Goal: Complete application form: Complete application form

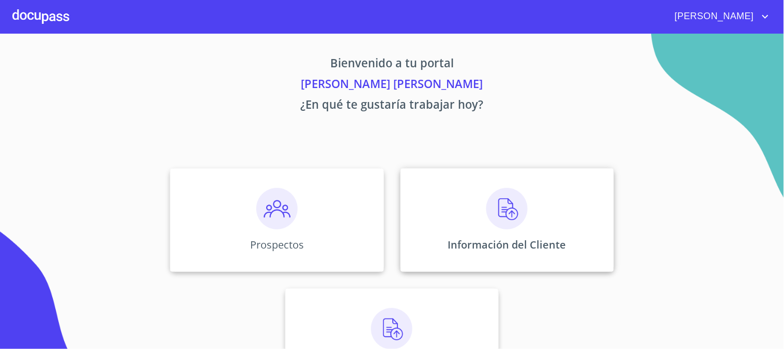
click at [505, 216] on img at bounding box center [507, 208] width 41 height 41
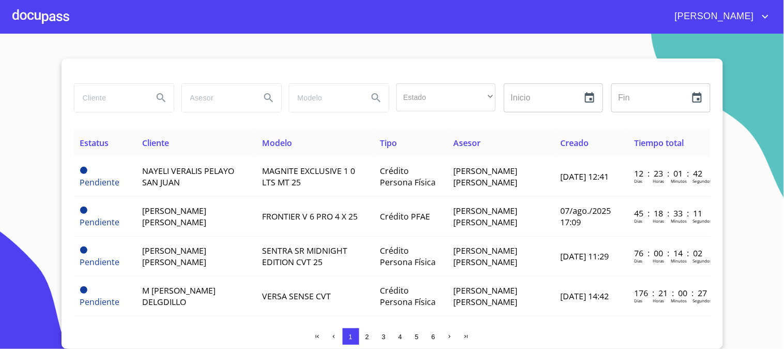
click at [115, 100] on input "search" at bounding box center [109, 98] width 70 height 28
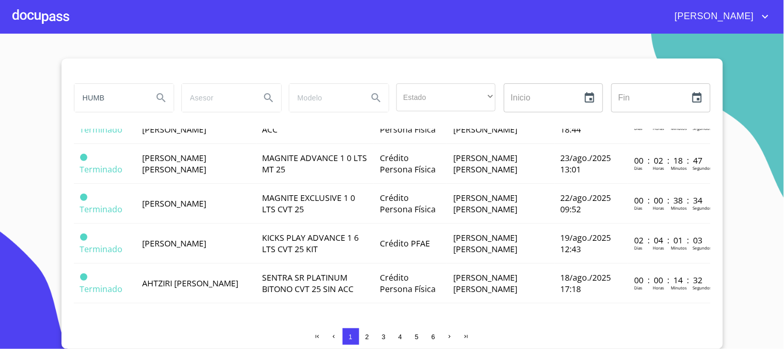
scroll to position [1108, 0]
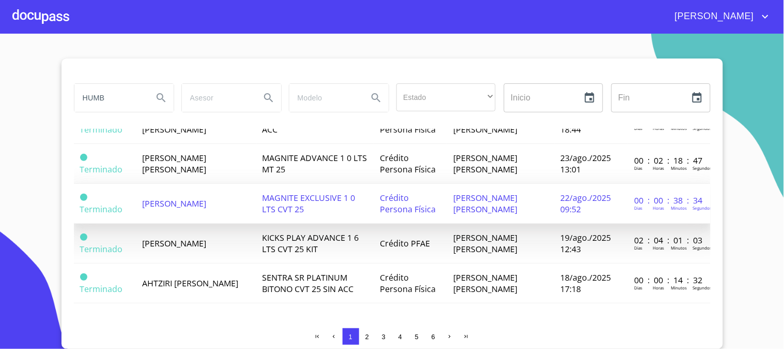
type input "HUMB"
click at [205, 184] on td "[PERSON_NAME]" at bounding box center [196, 204] width 120 height 40
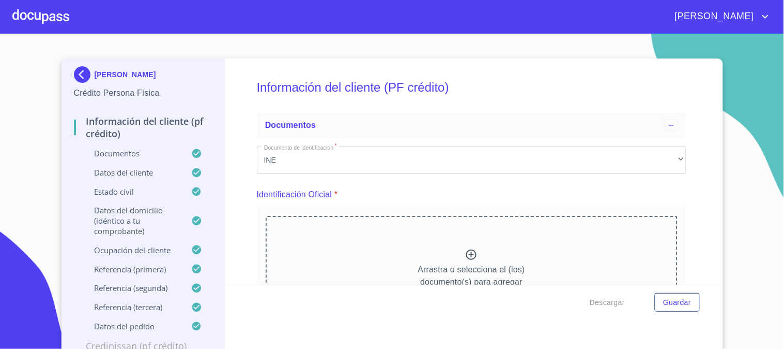
click at [107, 147] on div "Información del cliente (PF crédito)" at bounding box center [143, 131] width 139 height 33
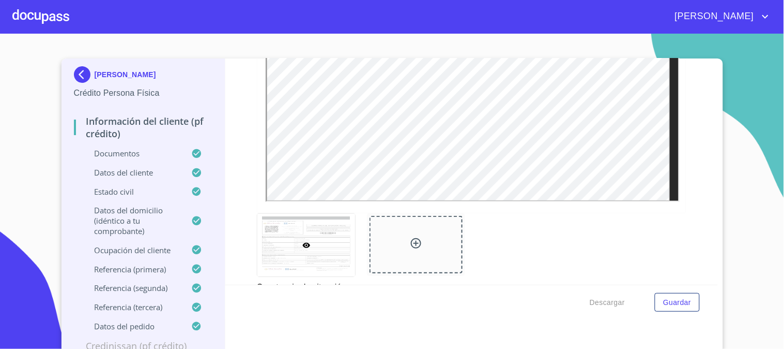
scroll to position [2873, 0]
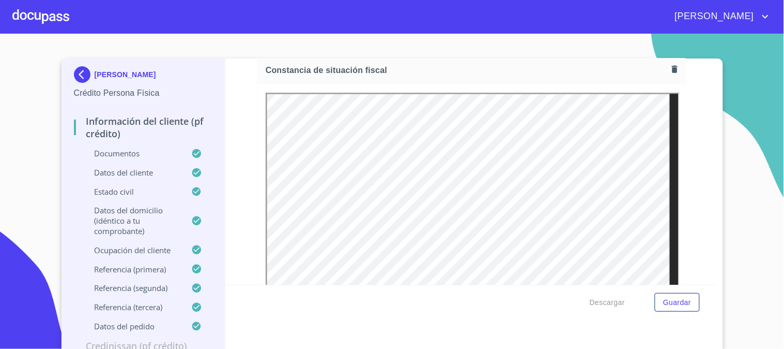
click at [34, 8] on div at bounding box center [40, 16] width 57 height 33
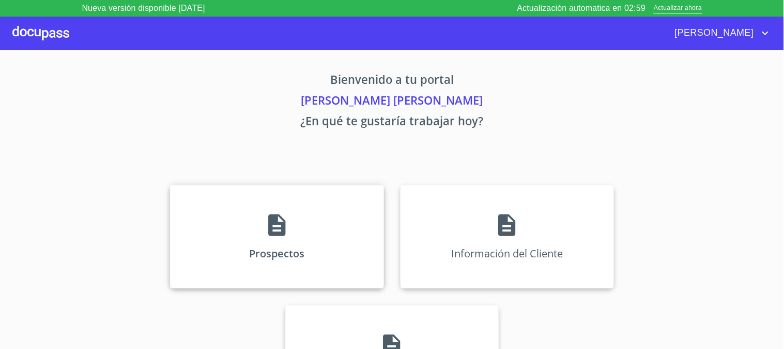
click at [269, 216] on icon at bounding box center [276, 225] width 17 height 22
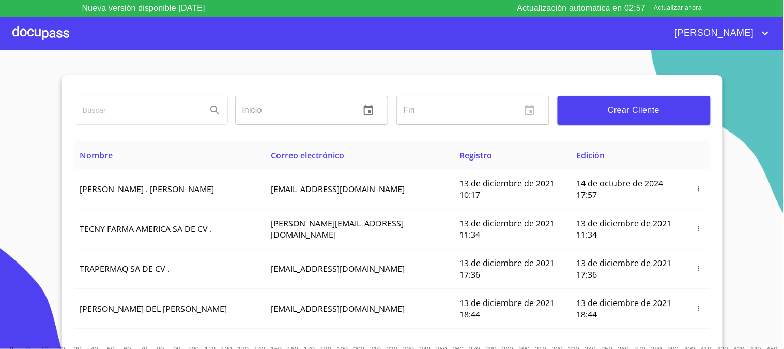
click at [623, 115] on span "Crear Cliente" at bounding box center [634, 110] width 137 height 14
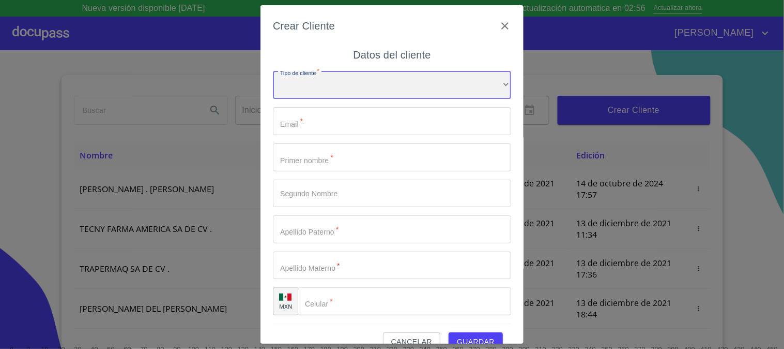
click at [383, 83] on div "​" at bounding box center [392, 85] width 238 height 28
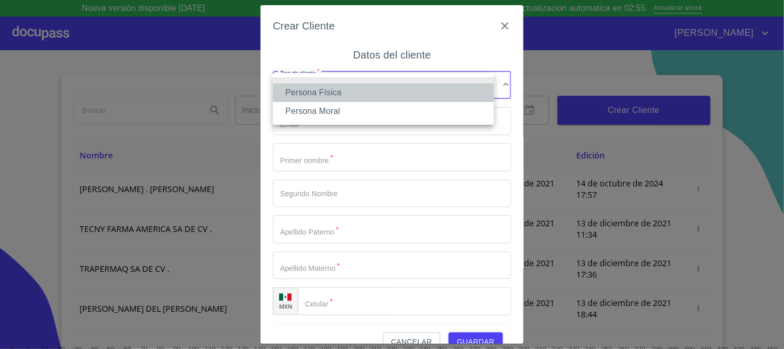
click at [371, 98] on li "Persona Física" at bounding box center [383, 92] width 221 height 19
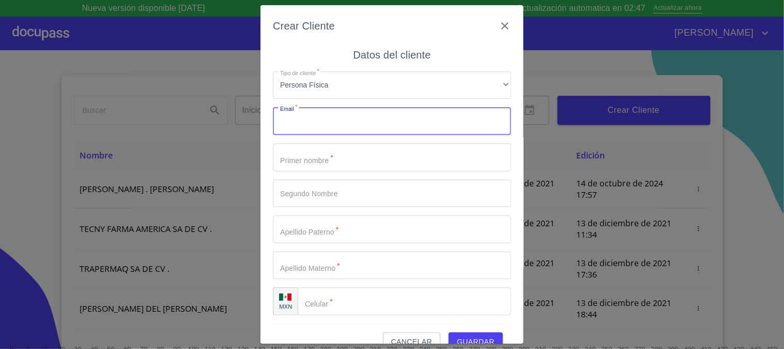
click at [319, 124] on input "Tipo de cliente   *" at bounding box center [392, 121] width 238 height 28
paste input "[EMAIL_ADDRESS][DOMAIN_NAME]"
type input "[EMAIL_ADDRESS][DOMAIN_NAME]"
click at [327, 167] on input "Tipo de cliente   *" at bounding box center [392, 157] width 238 height 28
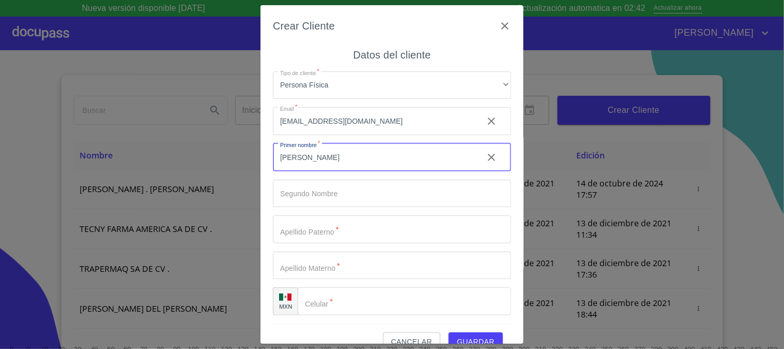
type input "[PERSON_NAME]"
click at [344, 230] on input "Tipo de cliente   *" at bounding box center [392, 229] width 238 height 28
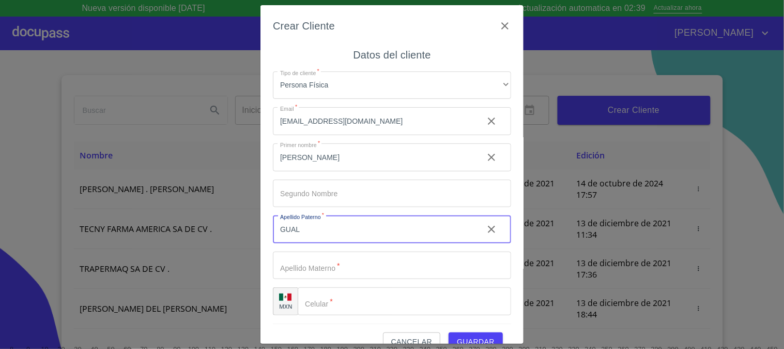
type input "GUAL"
click at [349, 272] on input "Tipo de cliente   *" at bounding box center [392, 265] width 238 height 28
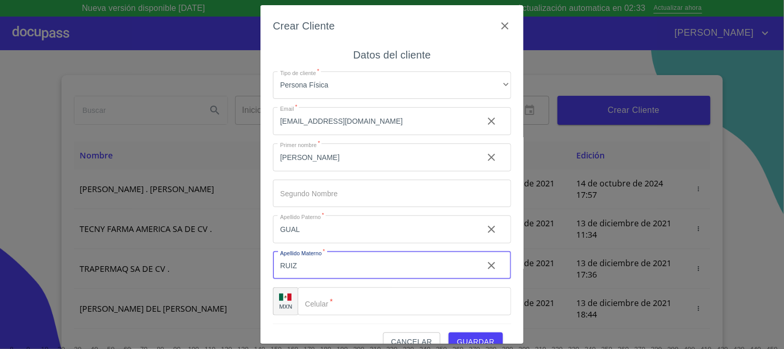
type input "RUIZ"
click at [361, 297] on input "Tipo de cliente   *" at bounding box center [405, 301] width 214 height 28
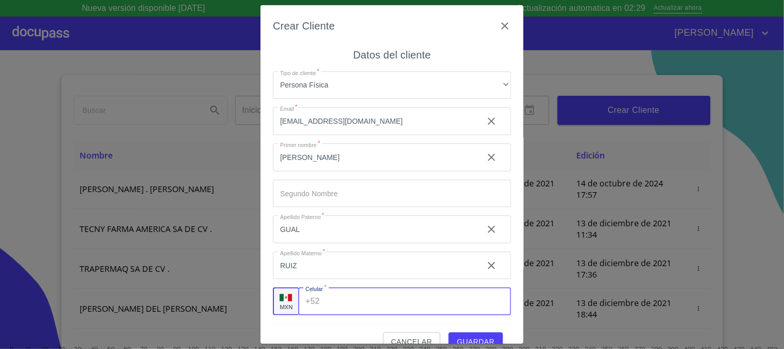
paste input "[PHONE_NUMBER]"
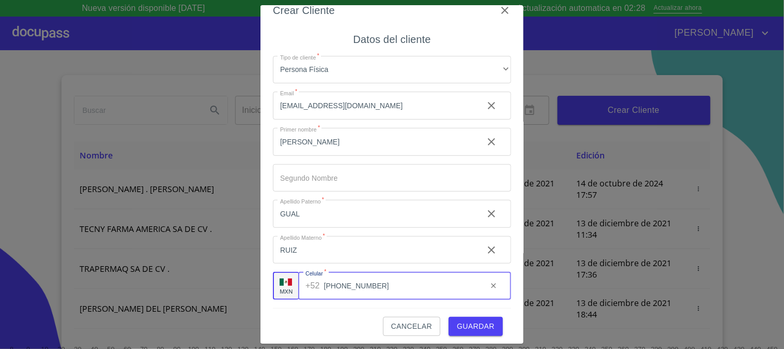
scroll to position [20, 0]
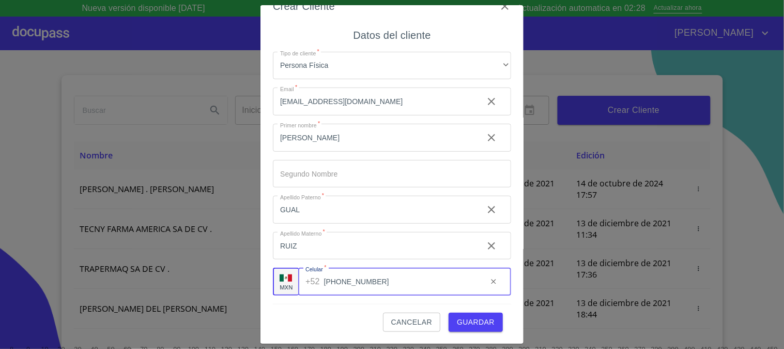
type input "[PHONE_NUMBER]"
click at [458, 320] on span "Guardar" at bounding box center [476, 321] width 38 height 13
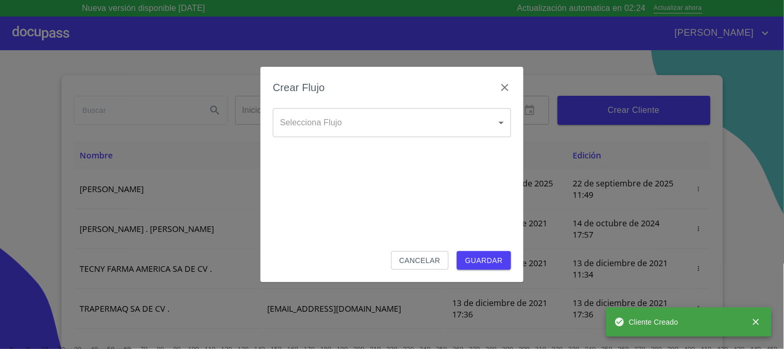
click at [441, 137] on div "Selecciona Flujo ​ Selecciona Flujo" at bounding box center [392, 131] width 238 height 46
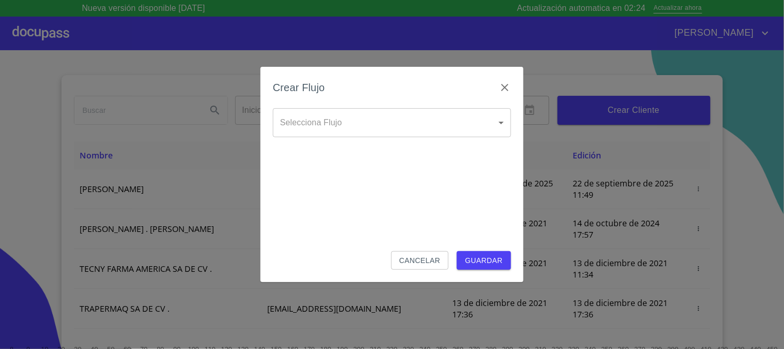
click at [432, 126] on body "Nueva versión disponible [DATE] Actualización automatica en 02:24 Actualizar ah…" at bounding box center [392, 174] width 784 height 349
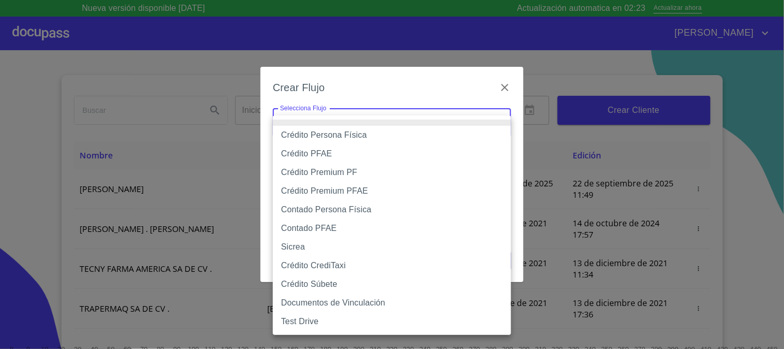
click at [432, 135] on li "Crédito Persona Física" at bounding box center [392, 135] width 238 height 19
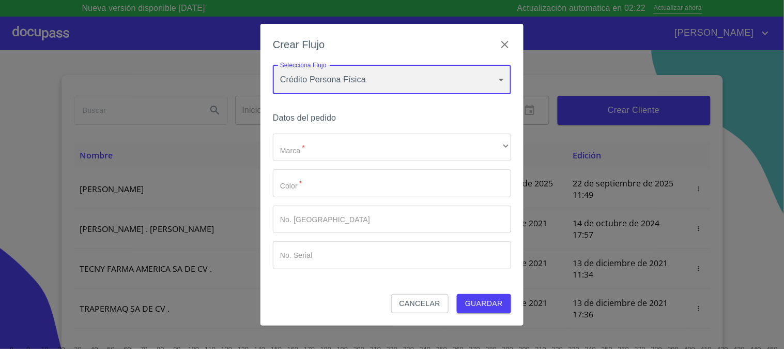
type input "61b033e49b8c202ad5bb7912"
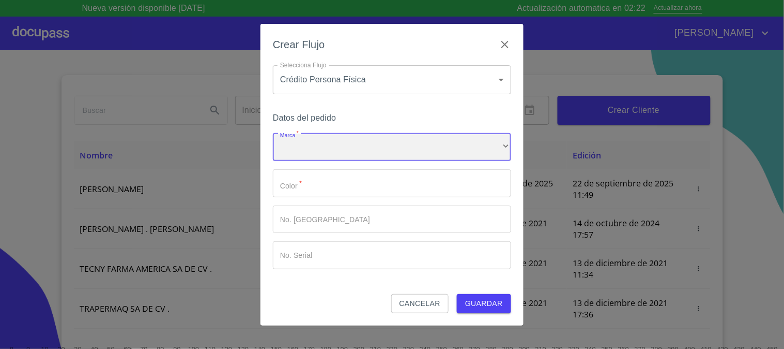
click at [389, 141] on div "​" at bounding box center [392, 147] width 238 height 28
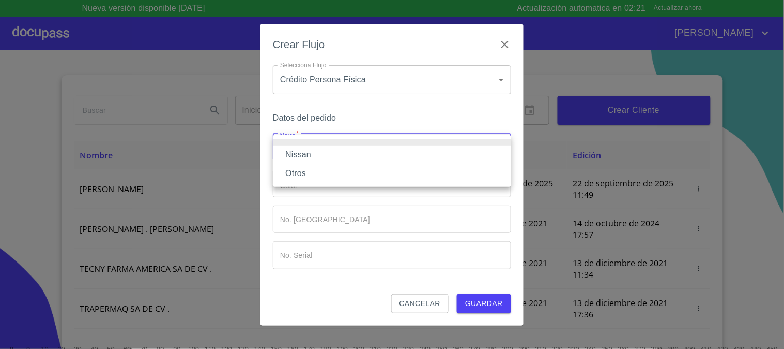
click at [389, 153] on li "Nissan" at bounding box center [392, 154] width 238 height 19
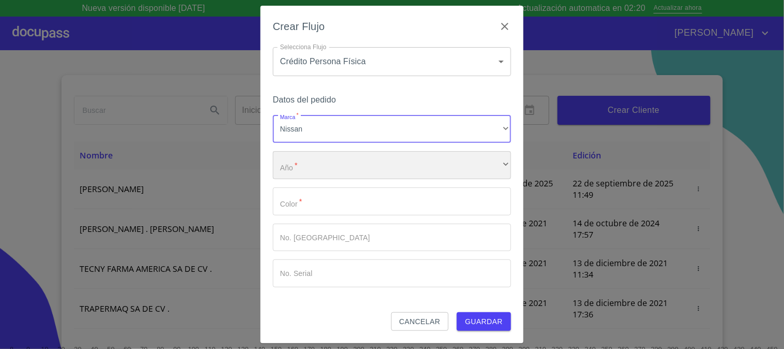
click at [378, 163] on div "​" at bounding box center [392, 165] width 238 height 28
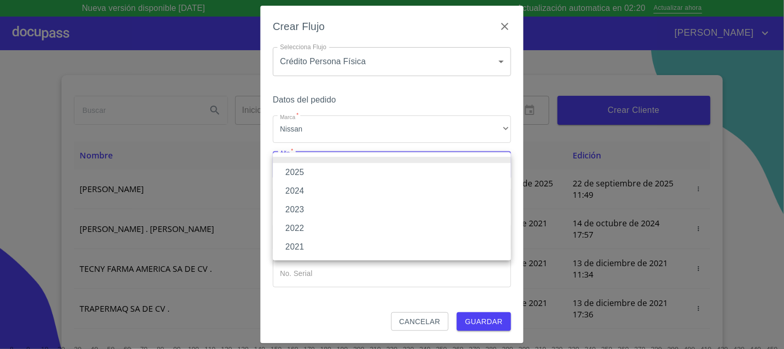
click at [376, 174] on li "2025" at bounding box center [392, 172] width 238 height 19
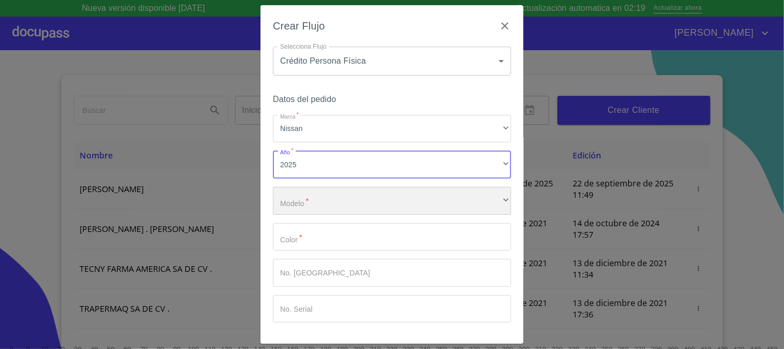
click at [359, 201] on div "​" at bounding box center [392, 201] width 238 height 28
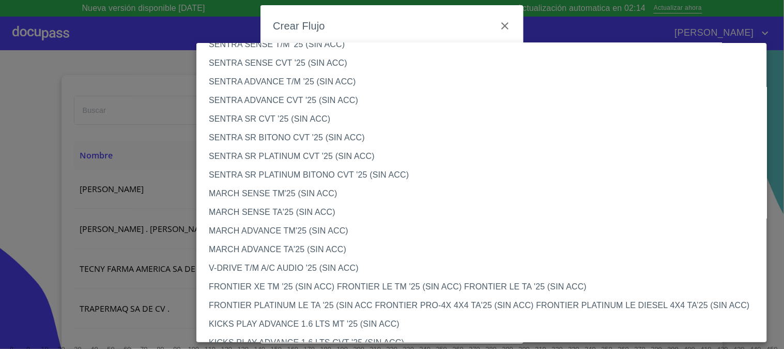
scroll to position [0, 0]
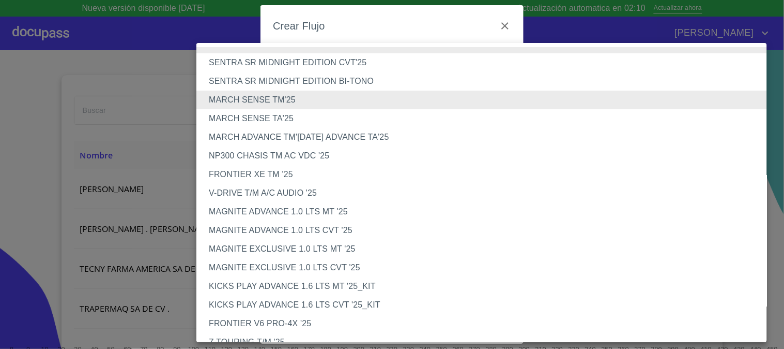
click at [308, 268] on li "MAGNITE EXCLUSIVE 1.0 LTS CVT '25" at bounding box center [487, 267] width 580 height 19
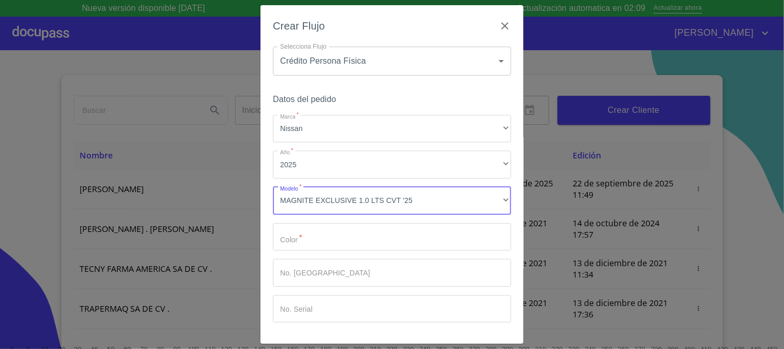
click at [316, 240] on input "Marca   *" at bounding box center [392, 237] width 238 height 28
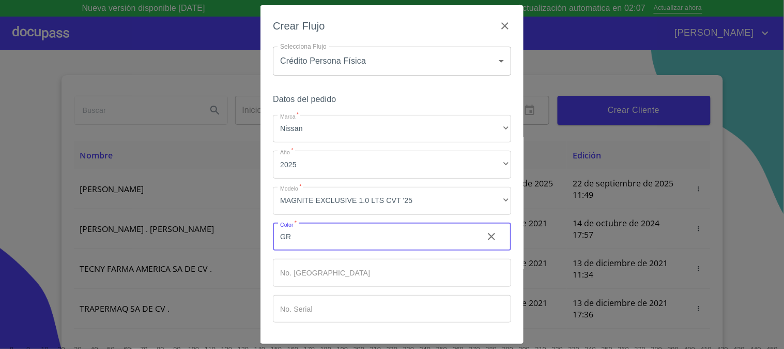
type input "G"
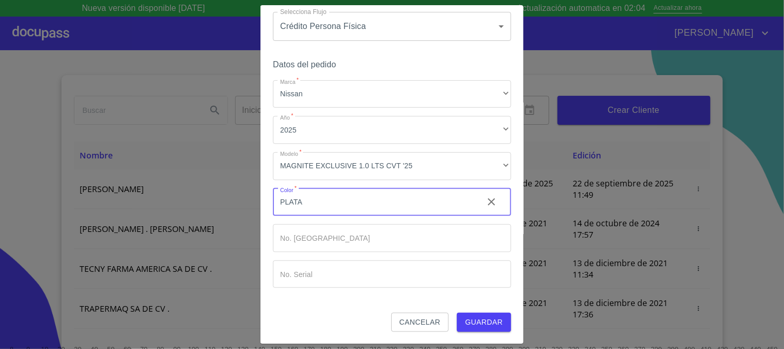
type input "PLATA"
click at [473, 324] on span "Guardar" at bounding box center [484, 321] width 38 height 13
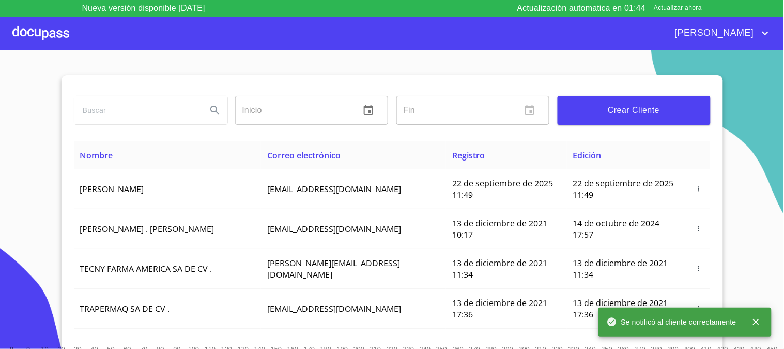
click at [24, 31] on div at bounding box center [40, 33] width 57 height 33
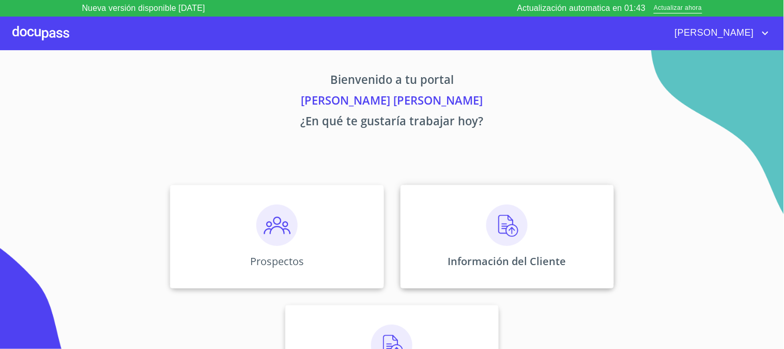
click at [519, 228] on img at bounding box center [507, 224] width 41 height 41
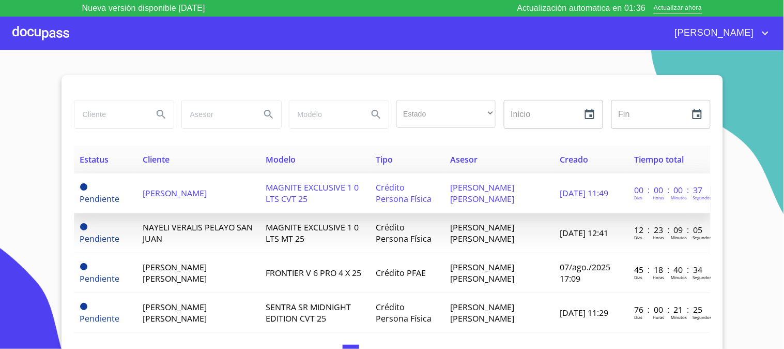
click at [288, 188] on span "MAGNITE EXCLUSIVE 1 0 LTS CVT 25" at bounding box center [312, 193] width 93 height 23
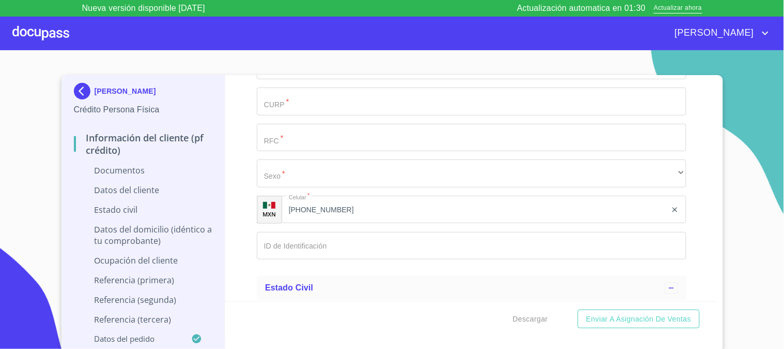
scroll to position [1609, 0]
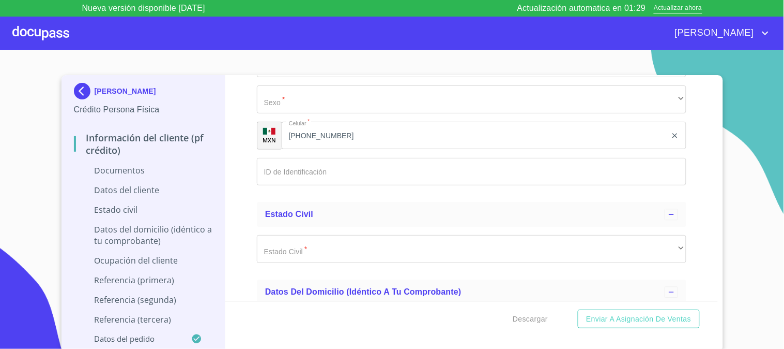
click at [445, 176] on input "Documento de identificación   *" at bounding box center [472, 172] width 430 height 28
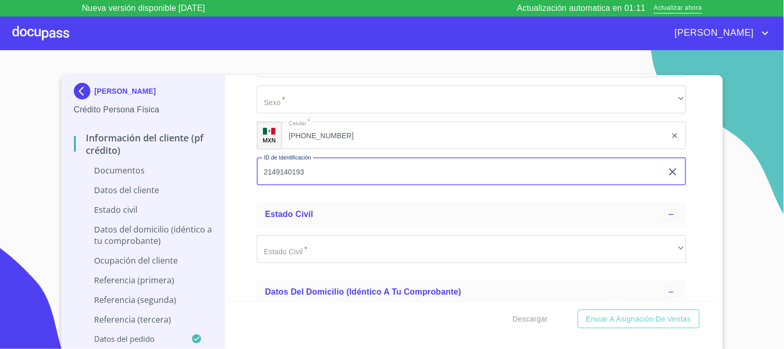
type input "2149140193"
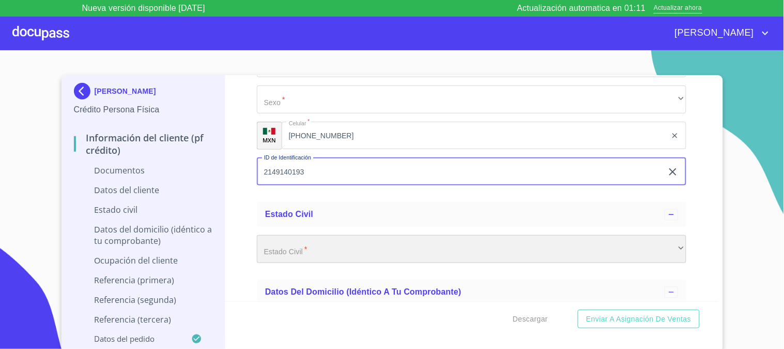
click at [396, 243] on div "​" at bounding box center [472, 249] width 430 height 28
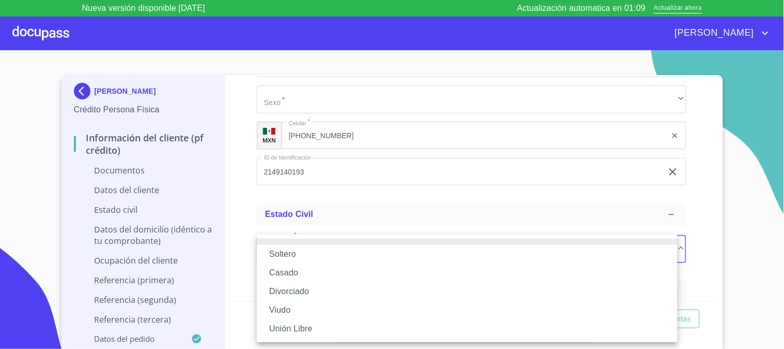
click at [395, 251] on li "Soltero" at bounding box center [467, 254] width 421 height 19
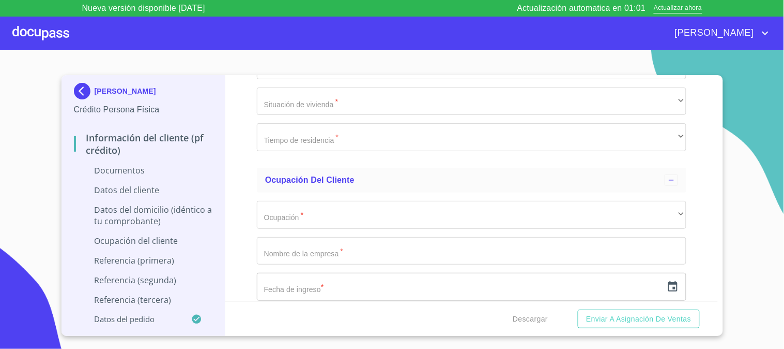
scroll to position [2183, 0]
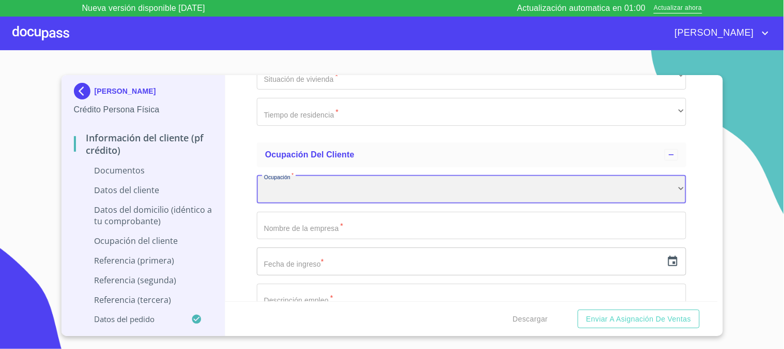
click at [363, 190] on div "​" at bounding box center [472, 189] width 430 height 28
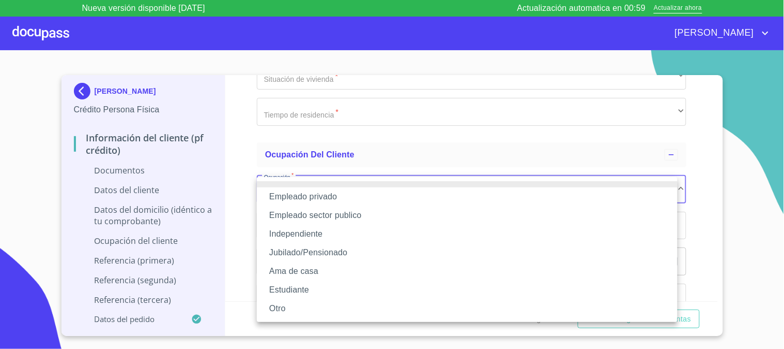
click at [366, 197] on li "Empleado privado" at bounding box center [467, 196] width 421 height 19
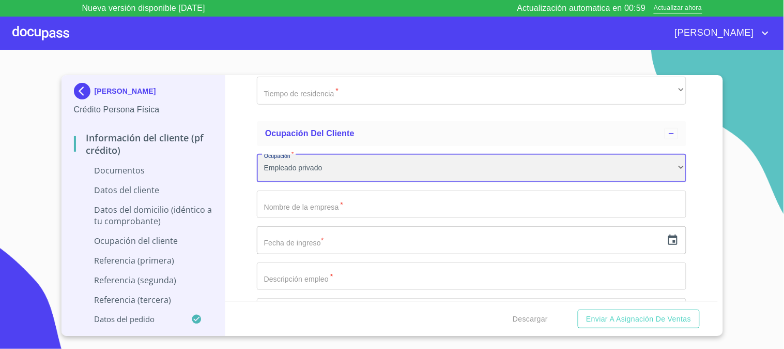
scroll to position [2241, 0]
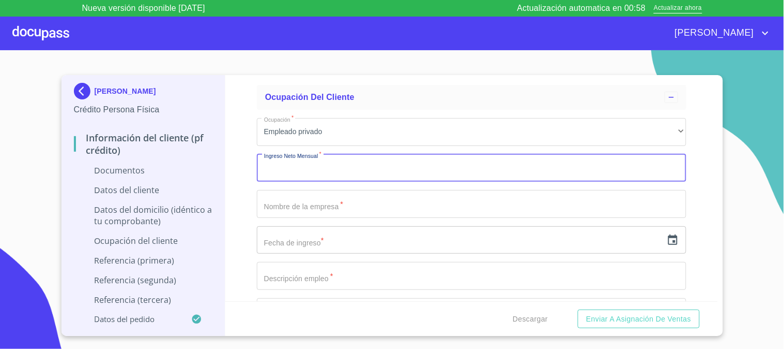
click at [362, 167] on input "Documento de identificación   *" at bounding box center [472, 168] width 430 height 28
click at [365, 205] on input "Documento de identificación   *" at bounding box center [472, 204] width 430 height 28
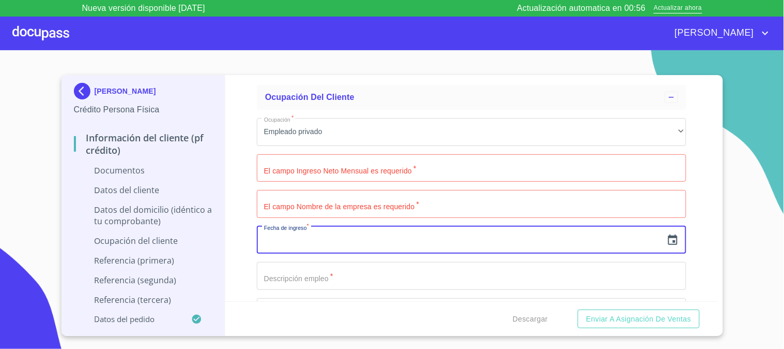
click at [370, 244] on input "text" at bounding box center [460, 240] width 406 height 28
click at [669, 240] on icon "button" at bounding box center [673, 239] width 9 height 10
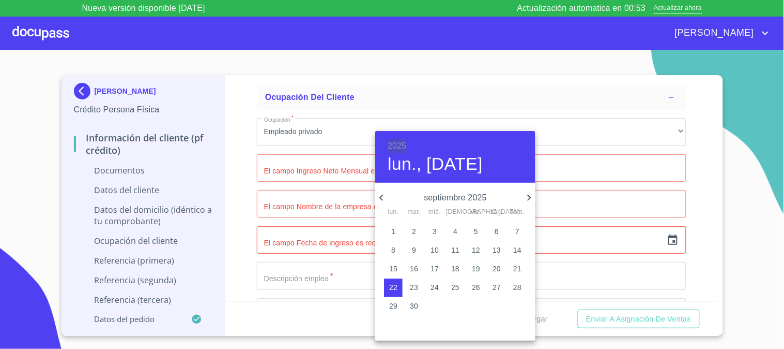
click at [405, 142] on h6 "2025" at bounding box center [397, 146] width 19 height 14
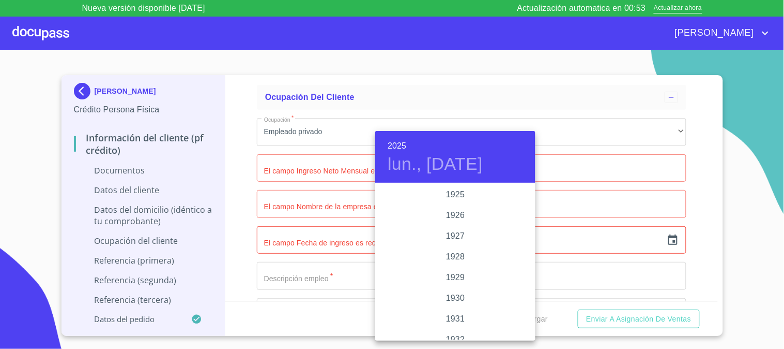
scroll to position [2006, 0]
click at [454, 190] on div "2022" at bounding box center [455, 194] width 160 height 21
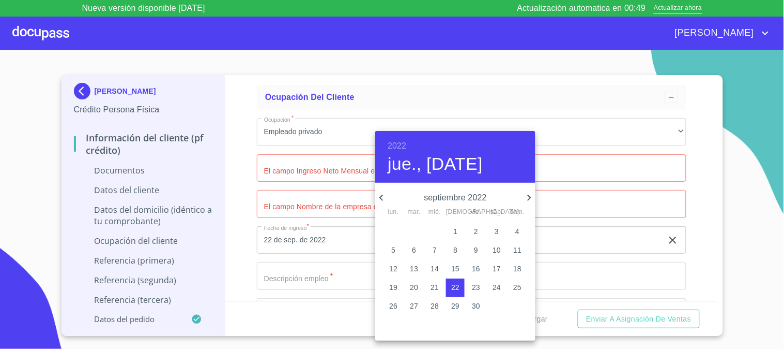
click at [456, 231] on p "1" at bounding box center [456, 231] width 4 height 10
type input "1 de sep. de 2022"
click at [230, 235] on div at bounding box center [392, 174] width 784 height 349
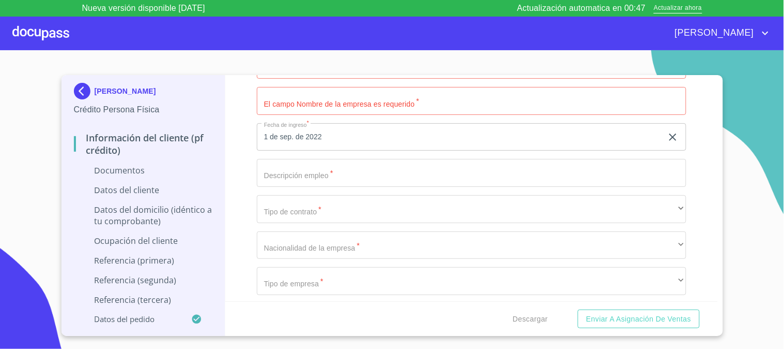
scroll to position [2356, 0]
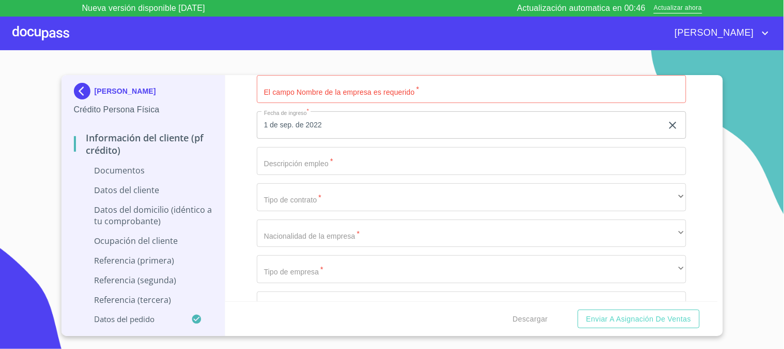
click at [322, 164] on input "Documento de identificación   *" at bounding box center [472, 161] width 430 height 28
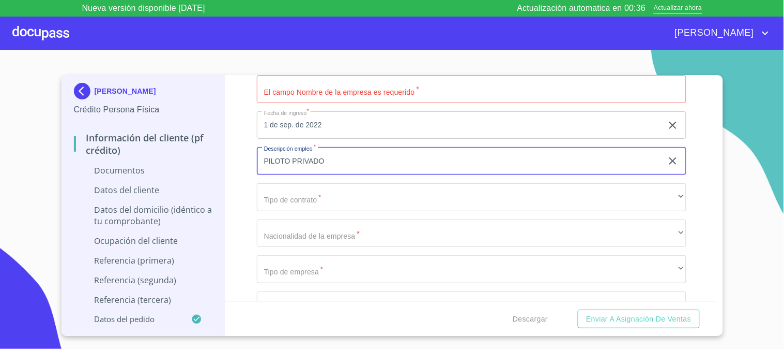
type input "PILOTO PRIVADO"
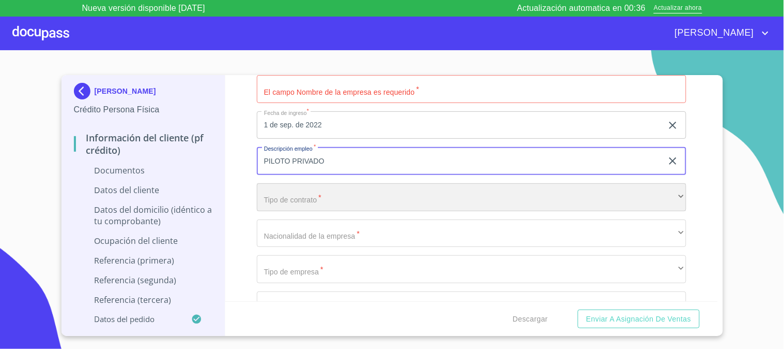
click at [333, 191] on div "​" at bounding box center [472, 197] width 430 height 28
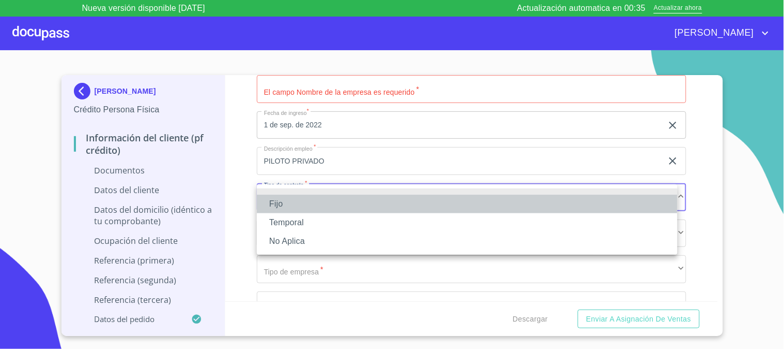
click at [333, 204] on li "Fijo" at bounding box center [467, 203] width 421 height 19
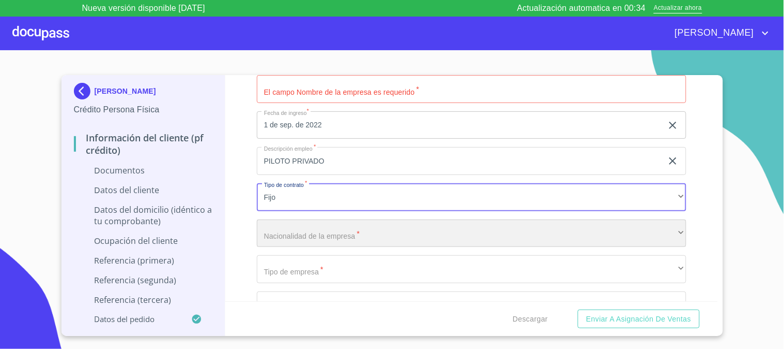
click at [325, 235] on div "​" at bounding box center [472, 233] width 430 height 28
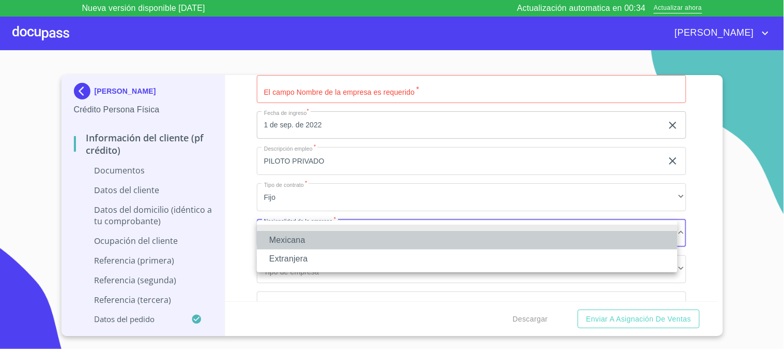
click at [325, 235] on li "Mexicana" at bounding box center [467, 240] width 421 height 19
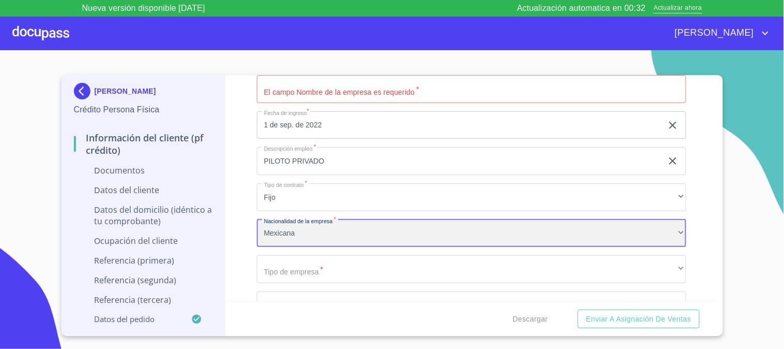
scroll to position [2413, 0]
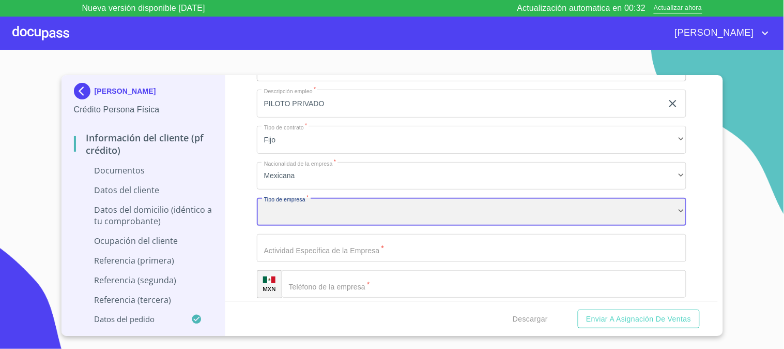
click at [322, 207] on div "​" at bounding box center [472, 212] width 430 height 28
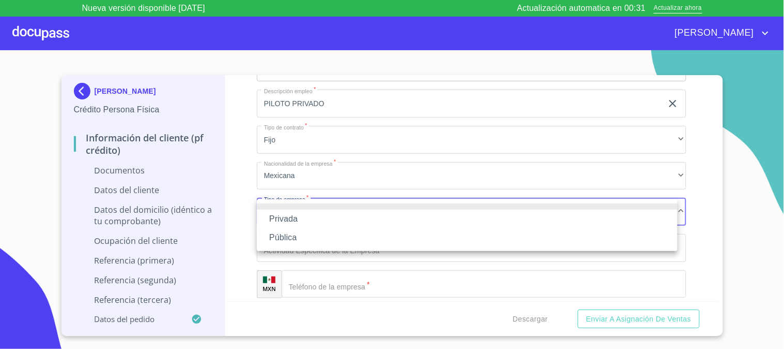
click at [322, 217] on li "Privada" at bounding box center [467, 218] width 421 height 19
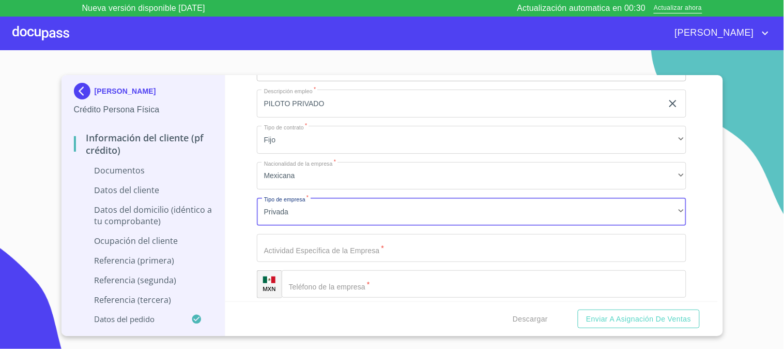
click at [352, 251] on input "Documento de identificación   *" at bounding box center [472, 248] width 430 height 28
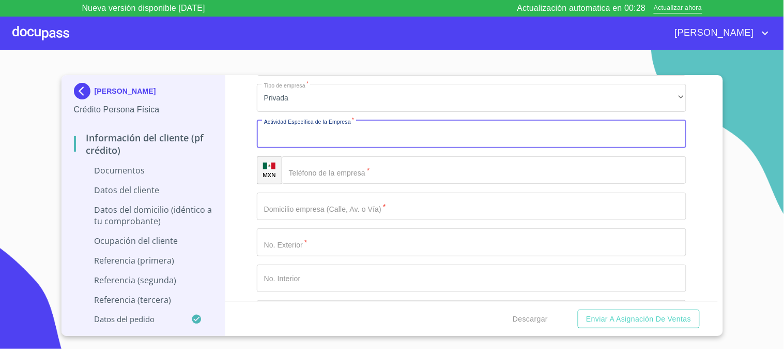
scroll to position [2528, 0]
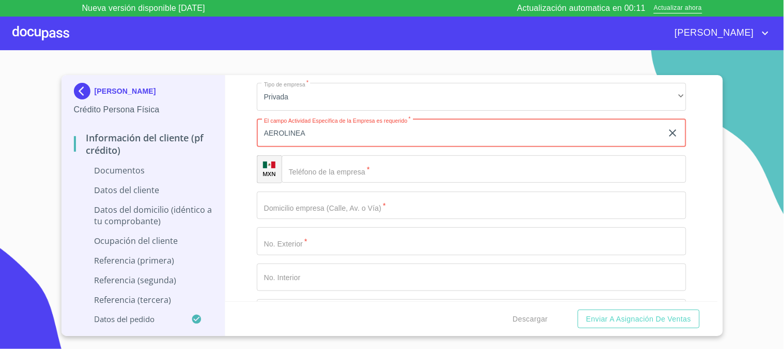
type input "AEROLINEA"
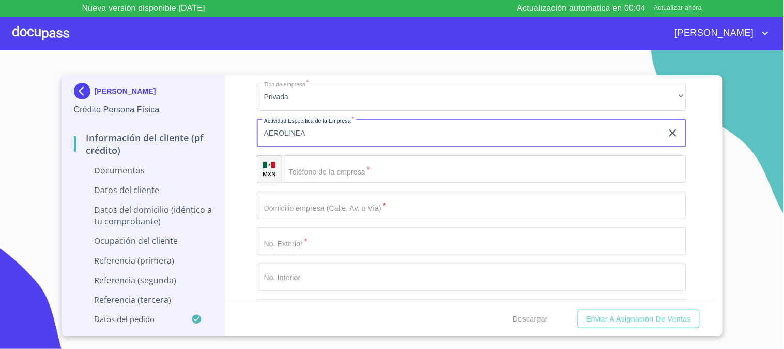
click at [337, 134] on input "AEROLINEA" at bounding box center [460, 133] width 406 height 28
paste input "aerolínea"
type input "aerolínea"
click at [345, 166] on input "Documento de identificación   *" at bounding box center [484, 169] width 405 height 28
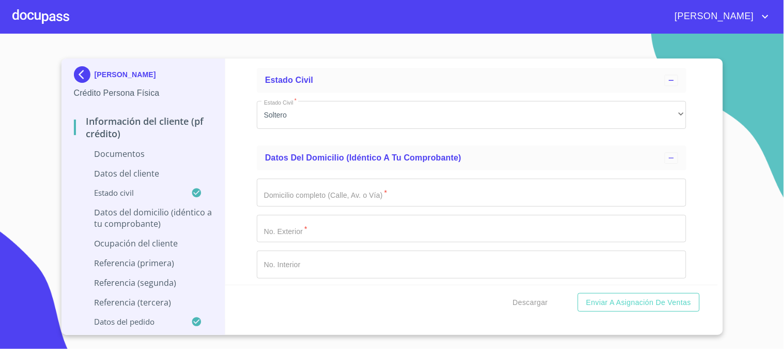
scroll to position [1724, 0]
click at [334, 192] on input "Documento de identificación   *" at bounding box center [472, 195] width 430 height 28
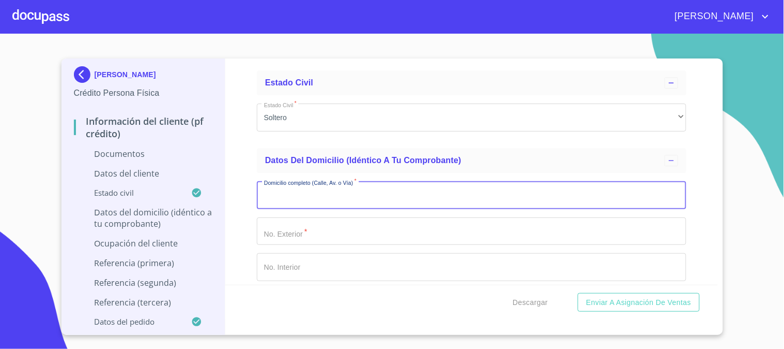
type input "R"
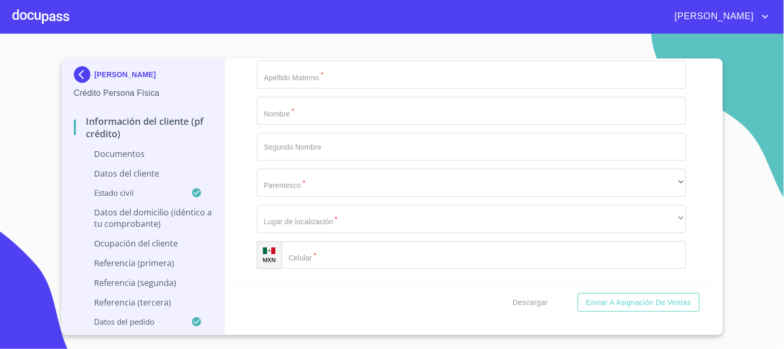
scroll to position [3045, 0]
type input "REFORMA"
click at [355, 70] on div "Referencia (primera)" at bounding box center [465, 74] width 400 height 12
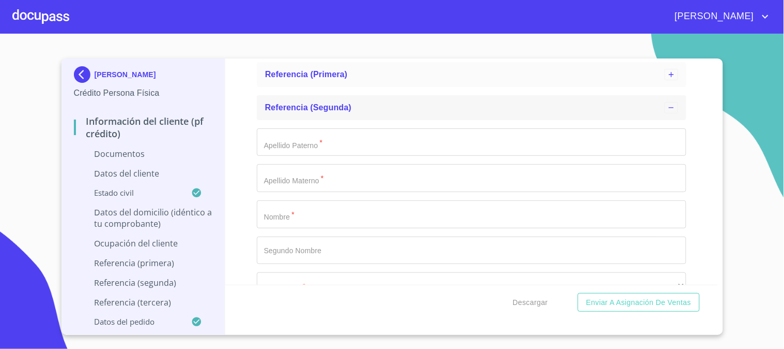
click at [347, 112] on div "Referencia (segunda)" at bounding box center [465, 107] width 400 height 12
click at [319, 139] on span "Referencia (tercera)" at bounding box center [305, 140] width 81 height 9
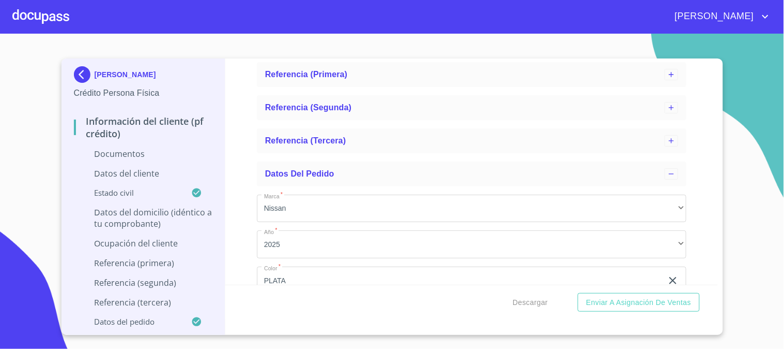
scroll to position [2987, 0]
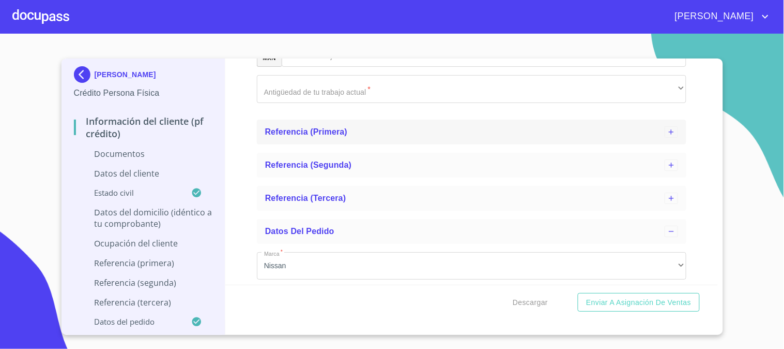
click at [305, 126] on div "Referencia (primera)" at bounding box center [465, 132] width 400 height 12
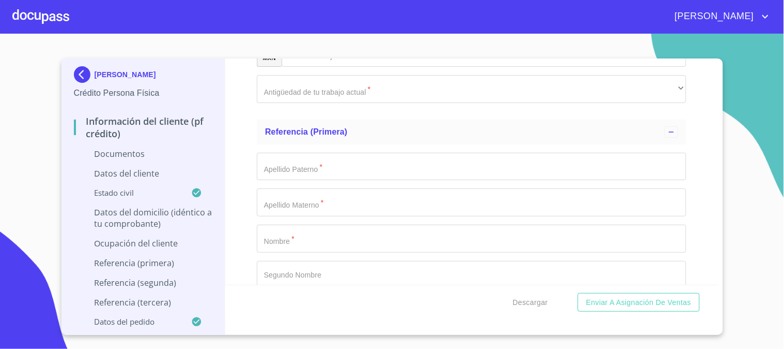
click at [336, 164] on input "Documento de identificación   *" at bounding box center [472, 167] width 430 height 28
click at [327, 240] on input "Documento de identificación   *" at bounding box center [472, 238] width 430 height 28
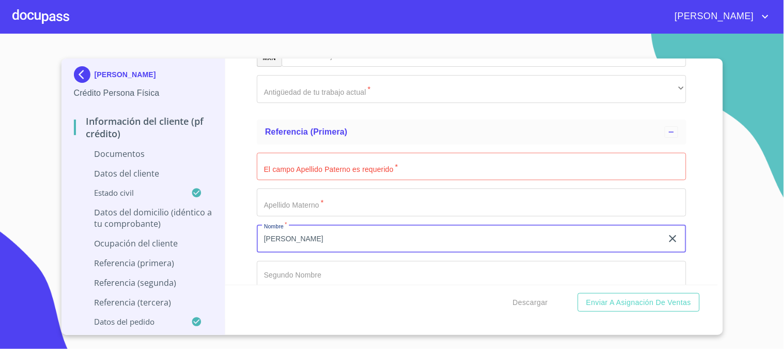
type input "[PERSON_NAME]"
click at [356, 154] on input "Documento de identificación   *" at bounding box center [472, 167] width 430 height 28
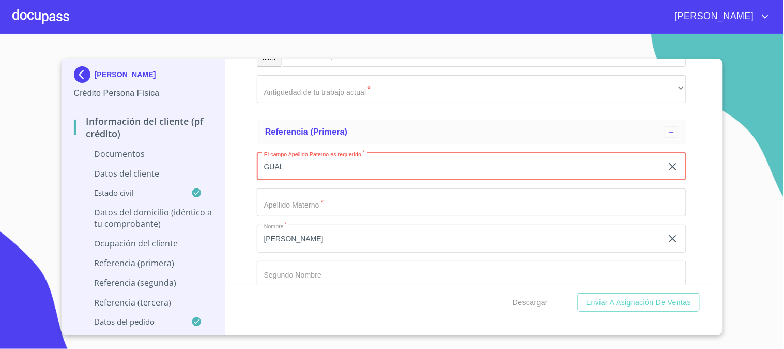
type input "GUAL"
click at [278, 197] on input "Documento de identificación   *" at bounding box center [472, 202] width 430 height 28
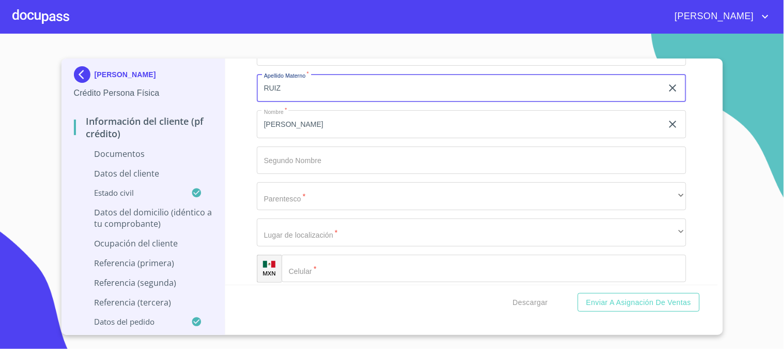
scroll to position [3103, 0]
type input "RUIZ"
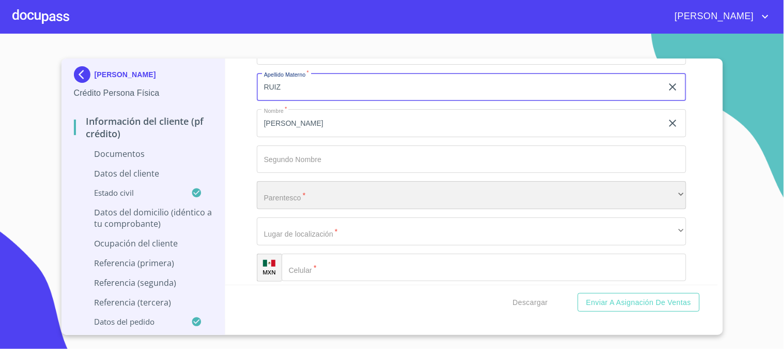
click at [322, 190] on div "​" at bounding box center [472, 195] width 430 height 28
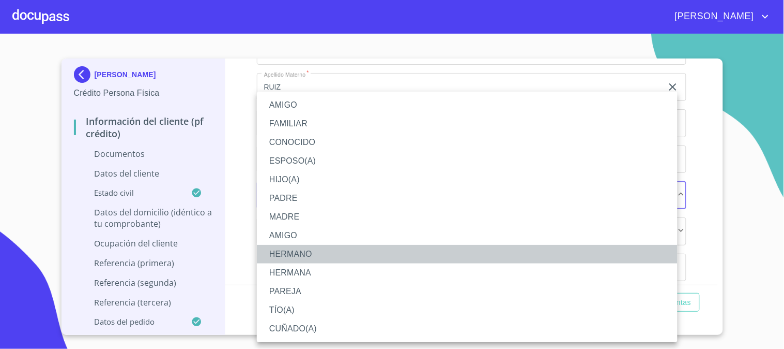
click at [335, 254] on li "HERMANO" at bounding box center [467, 254] width 421 height 19
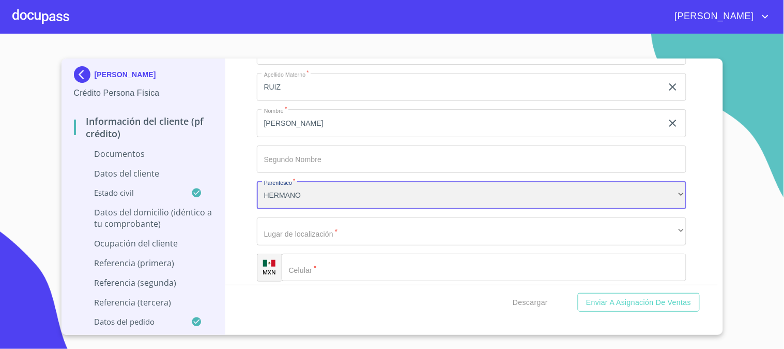
scroll to position [3218, 0]
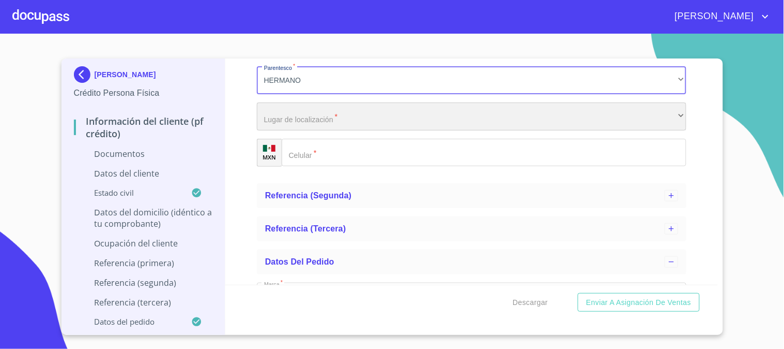
click at [323, 116] on div "​" at bounding box center [472, 116] width 430 height 28
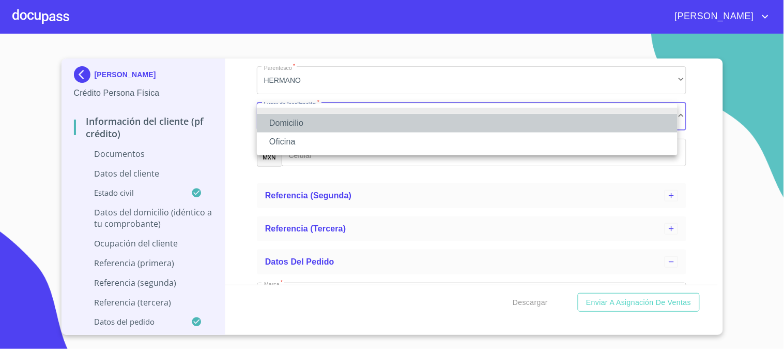
click at [325, 126] on li "Domicilio" at bounding box center [467, 123] width 421 height 19
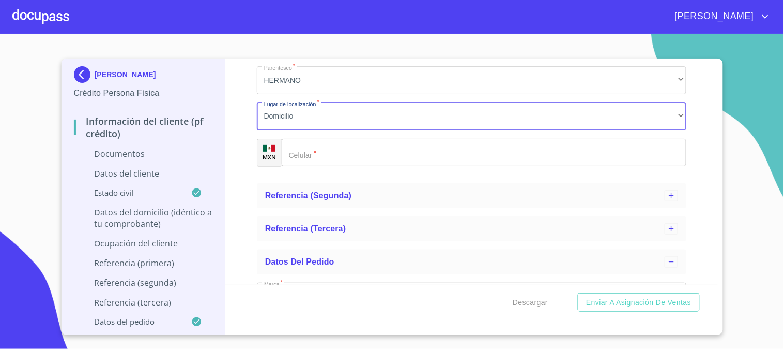
click at [337, 147] on input "Documento de identificación   *" at bounding box center [484, 153] width 405 height 28
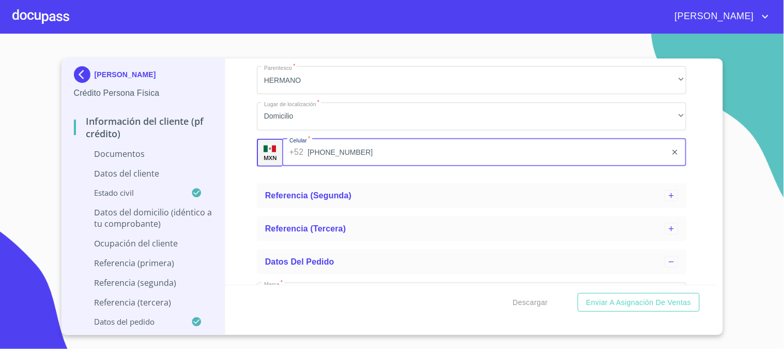
type input "(55)86777771"
click at [231, 138] on div "Información del cliente (PF crédito) Documentos Documento de identificación   *…" at bounding box center [471, 171] width 493 height 226
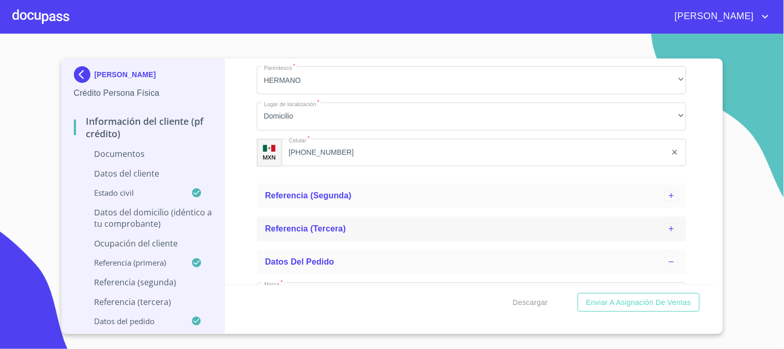
click at [337, 228] on span "Referencia (tercera)" at bounding box center [305, 228] width 81 height 9
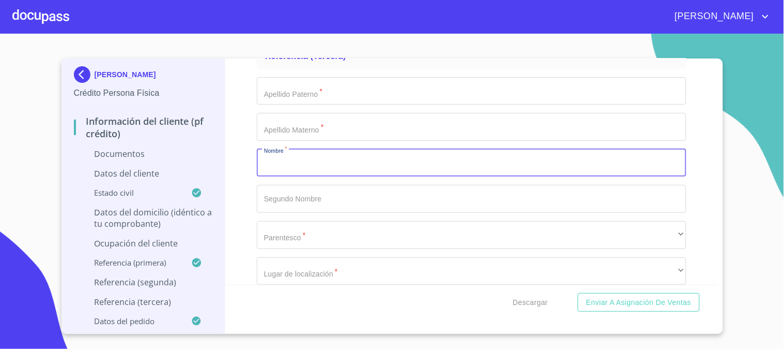
click at [316, 169] on input "Documento de identificación   *" at bounding box center [472, 163] width 430 height 28
type input "JOSE HUMBERTO"
click at [362, 80] on input "Documento de identificación   *" at bounding box center [472, 91] width 430 height 28
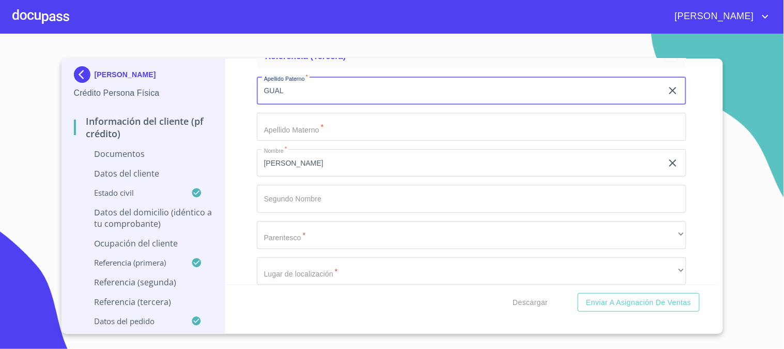
type input "GUAL"
click at [378, 120] on input "Documento de identificación   *" at bounding box center [472, 127] width 430 height 28
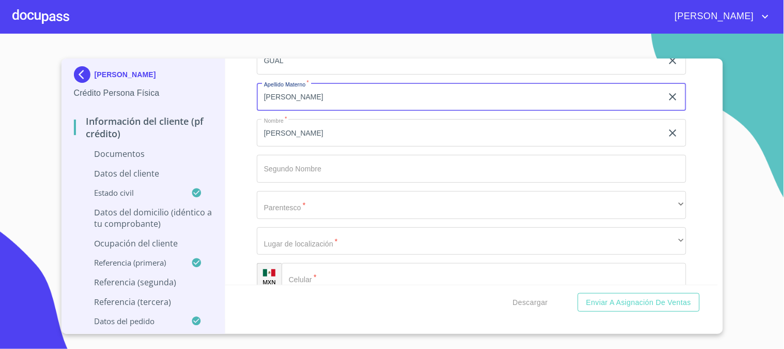
scroll to position [3447, 0]
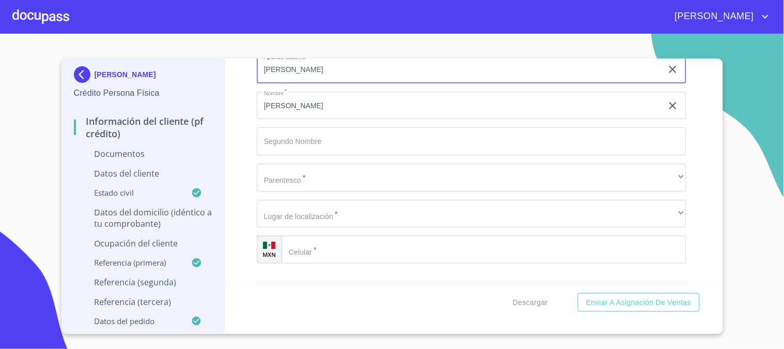
type input "AGUIRRE"
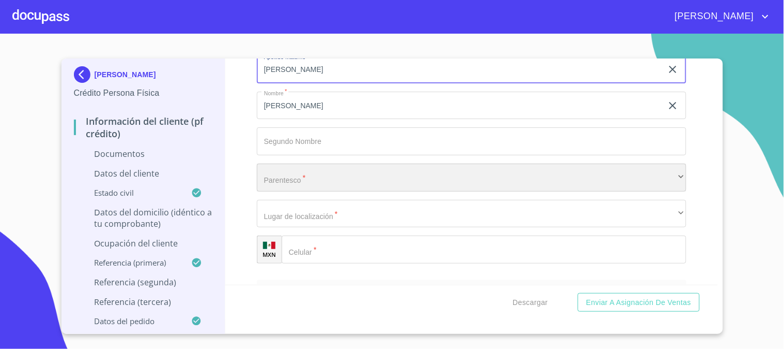
click at [324, 185] on div "​" at bounding box center [472, 177] width 430 height 28
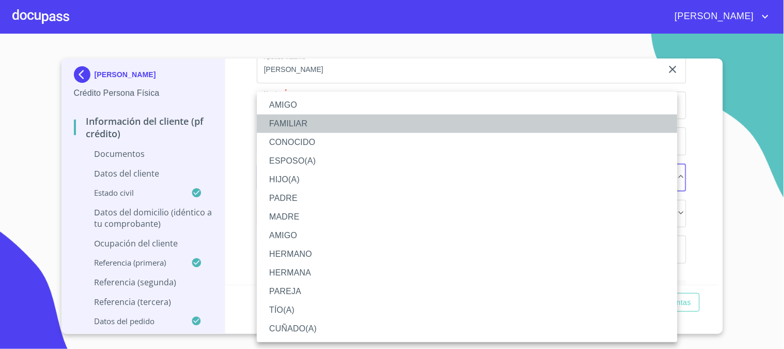
click at [302, 116] on li "FAMILIAR" at bounding box center [467, 123] width 421 height 19
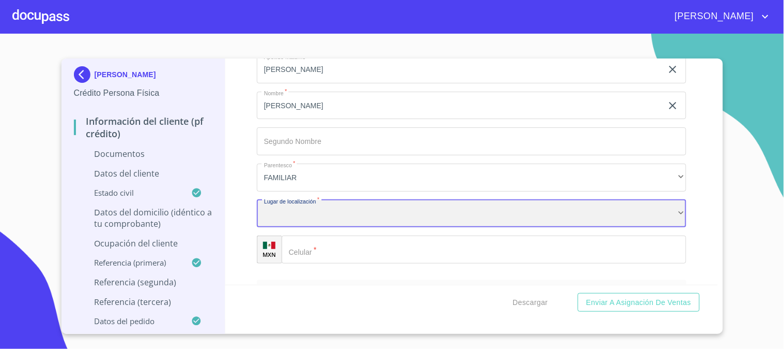
click at [324, 203] on div "​" at bounding box center [472, 214] width 430 height 28
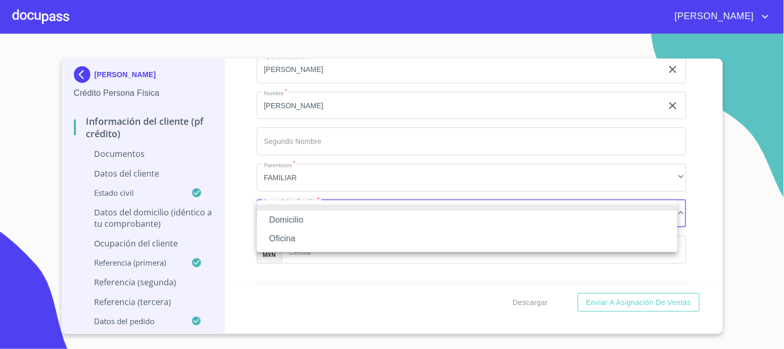
click at [332, 219] on li "Domicilio" at bounding box center [467, 219] width 421 height 19
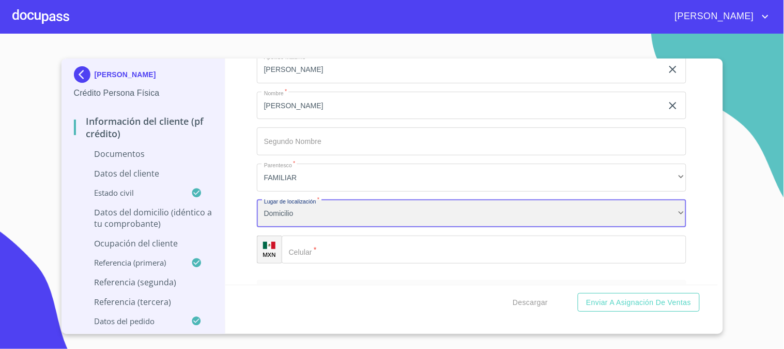
scroll to position [3505, 0]
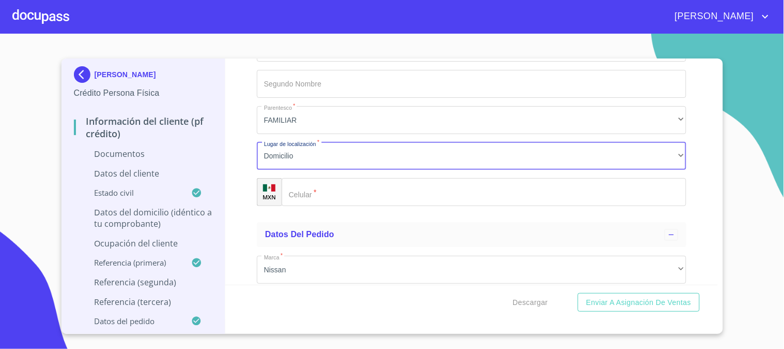
click at [373, 189] on input "Documento de identificación   *" at bounding box center [484, 192] width 405 height 28
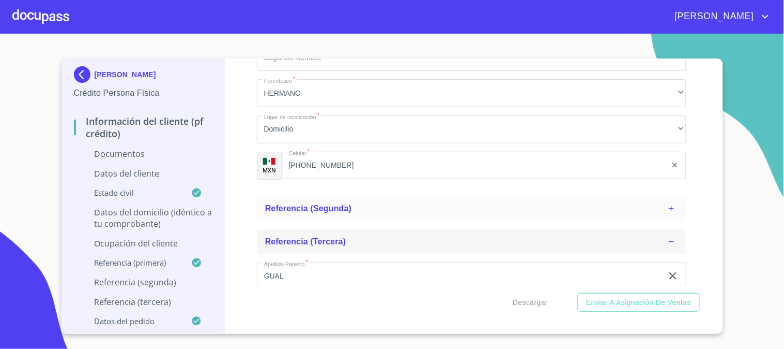
scroll to position [3218, 0]
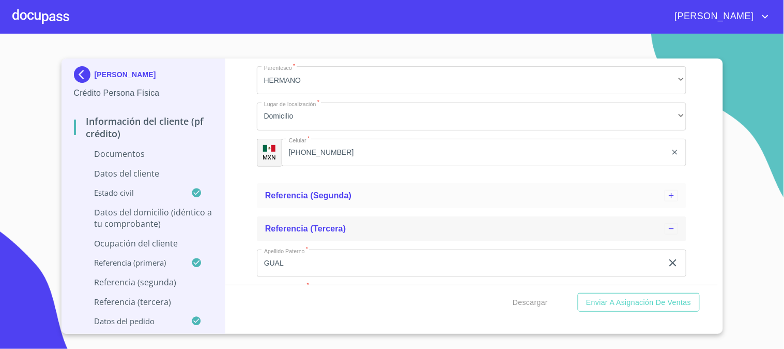
type input "(77)72676979"
click at [359, 225] on div "Referencia (tercera)" at bounding box center [465, 228] width 400 height 12
click at [363, 200] on div "Referencia (segunda)" at bounding box center [465, 195] width 400 height 12
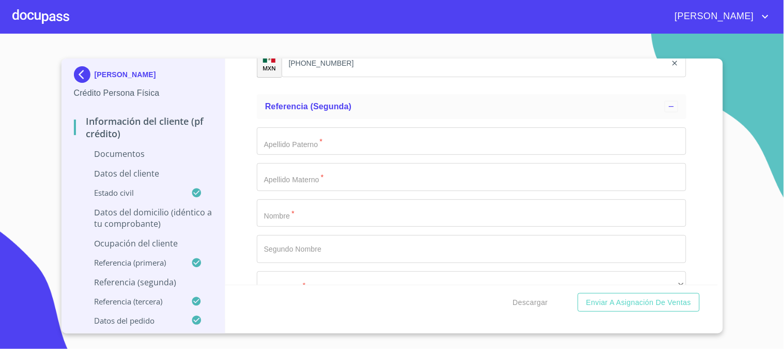
scroll to position [3332, 0]
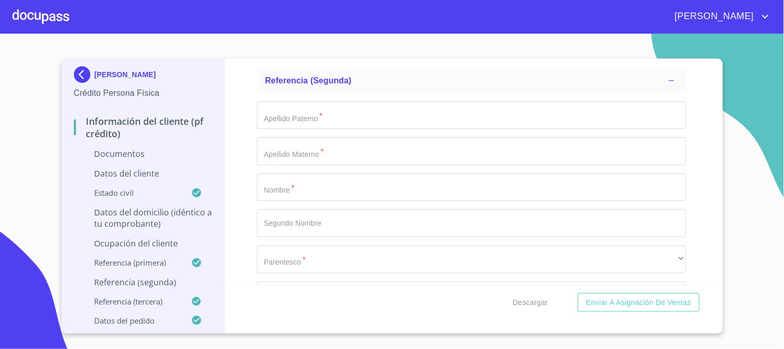
click at [322, 193] on input "Documento de identificación   *" at bounding box center [472, 187] width 430 height 28
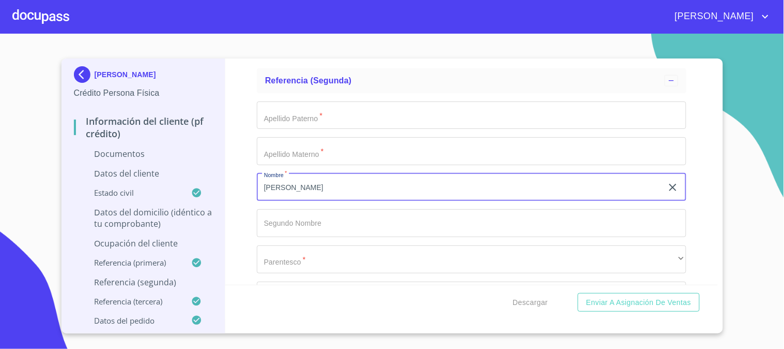
type input "[PERSON_NAME]"
click at [415, 102] on input "Documento de identificación   *" at bounding box center [472, 115] width 430 height 28
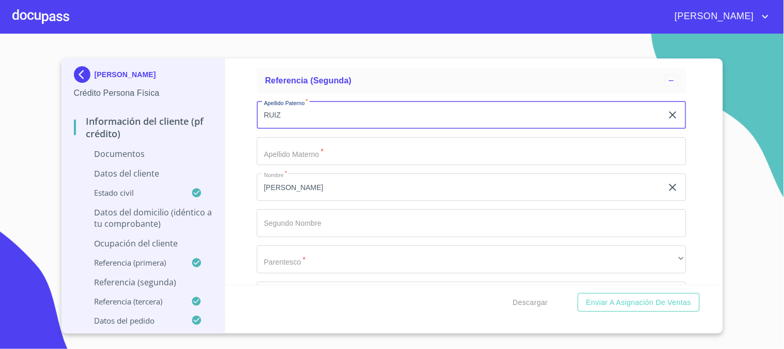
type input "RUIZ"
click at [324, 150] on input "Documento de identificación   *" at bounding box center [472, 151] width 430 height 28
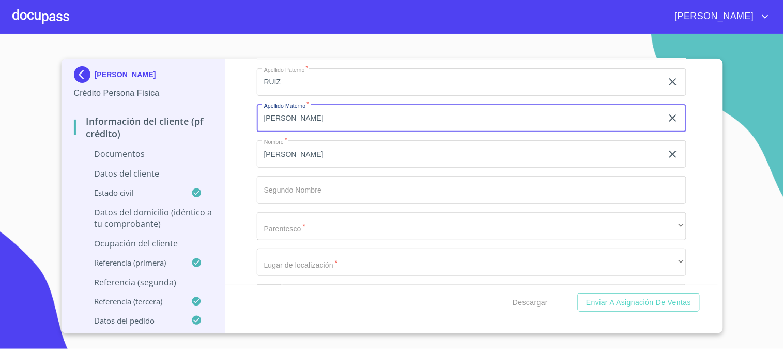
scroll to position [3390, 0]
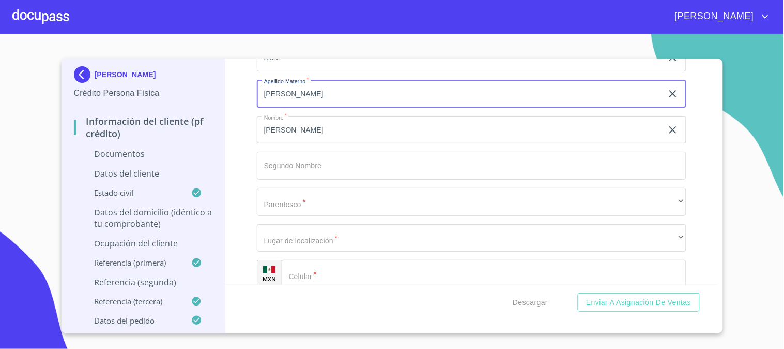
type input "[PERSON_NAME]"
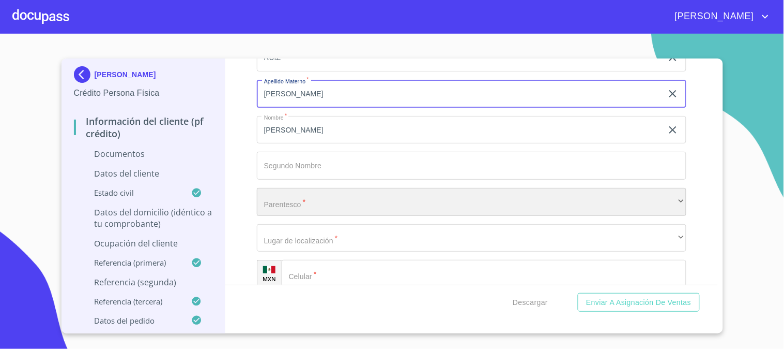
click at [330, 200] on div "​" at bounding box center [472, 202] width 430 height 28
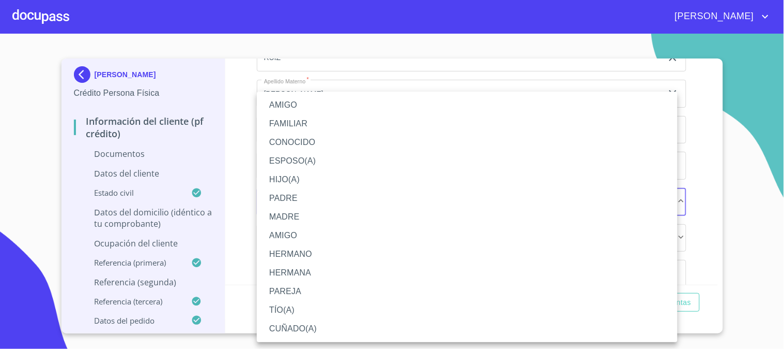
click at [322, 129] on li "FAMILIAR" at bounding box center [467, 123] width 421 height 19
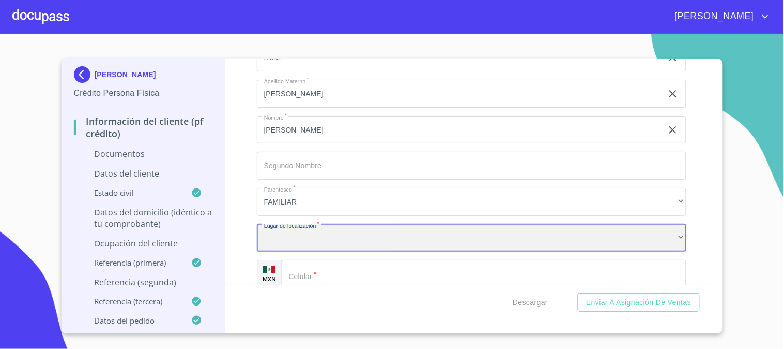
click at [320, 238] on div "​" at bounding box center [472, 238] width 430 height 28
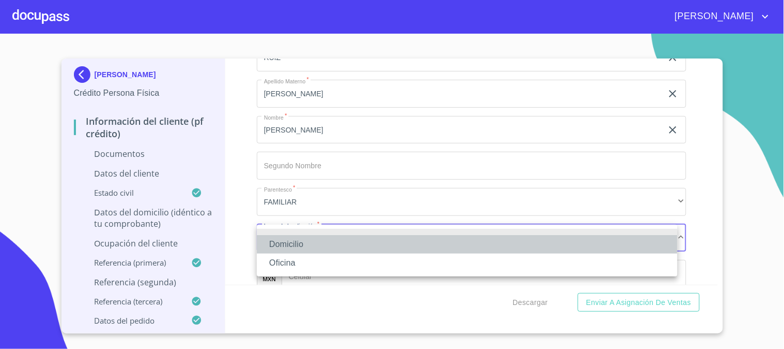
click at [320, 239] on li "Domicilio" at bounding box center [467, 244] width 421 height 19
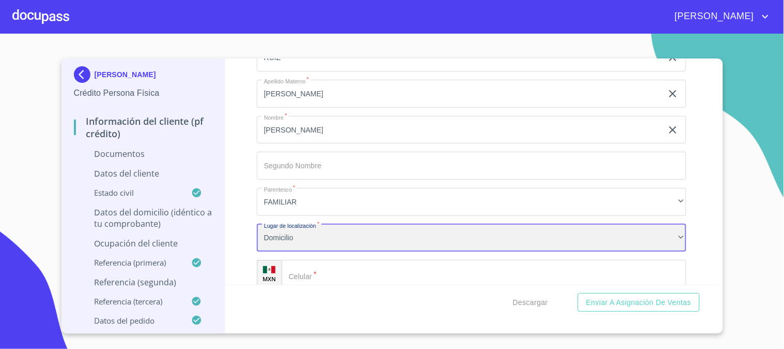
scroll to position [3505, 0]
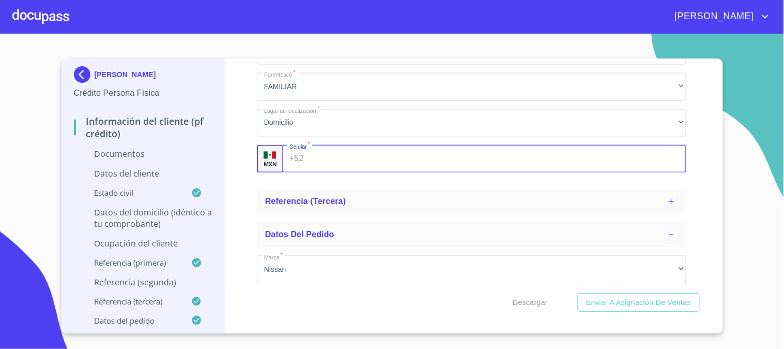
click at [350, 148] on input "Documento de identificación   *" at bounding box center [497, 159] width 379 height 28
type input "[PHONE_NUMBER]"
click at [249, 177] on div "Información del cliente (PF crédito) Documentos Documento de identificación   *…" at bounding box center [471, 171] width 493 height 226
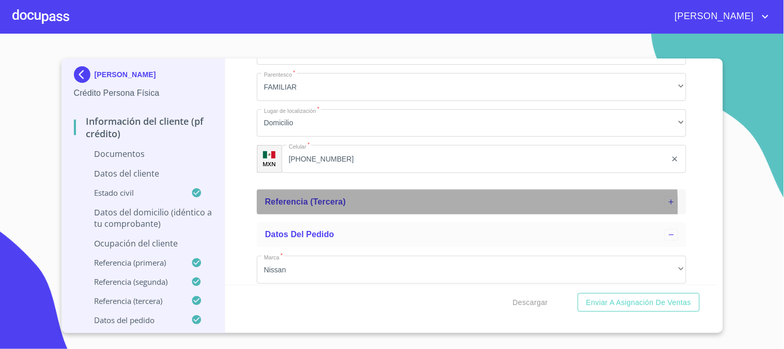
click at [318, 205] on div "Referencia (tercera)" at bounding box center [465, 201] width 400 height 12
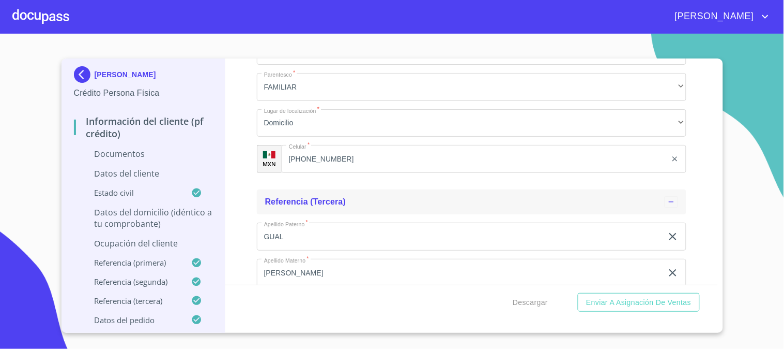
click at [293, 201] on span "Referencia (tercera)" at bounding box center [305, 201] width 81 height 9
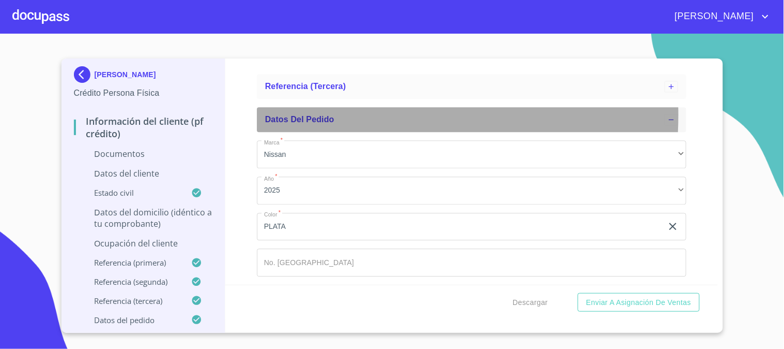
click at [328, 115] on span "Datos del pedido" at bounding box center [299, 119] width 69 height 9
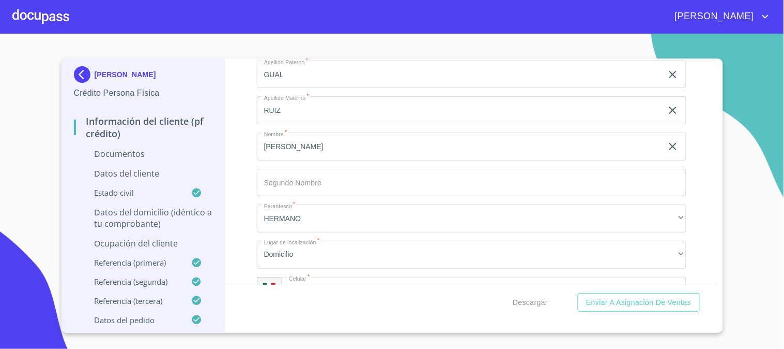
scroll to position [3183, 0]
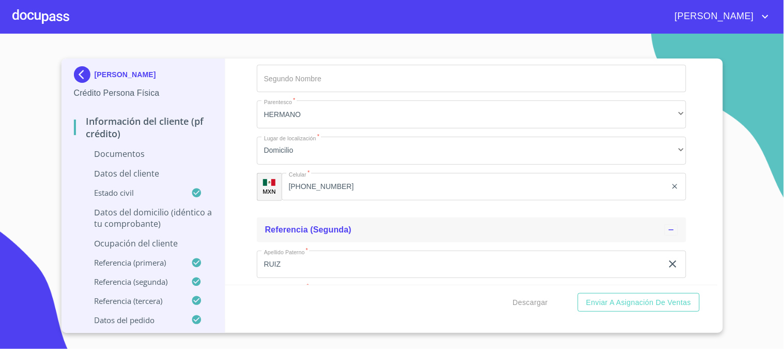
click at [306, 225] on span "Referencia (segunda)" at bounding box center [308, 229] width 87 height 9
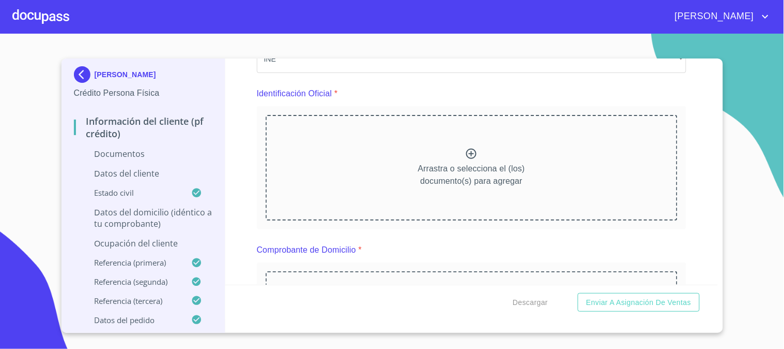
scroll to position [115, 0]
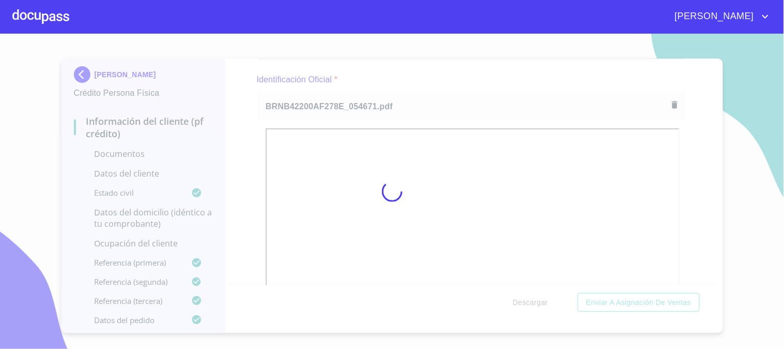
click at [705, 131] on div at bounding box center [392, 191] width 784 height 315
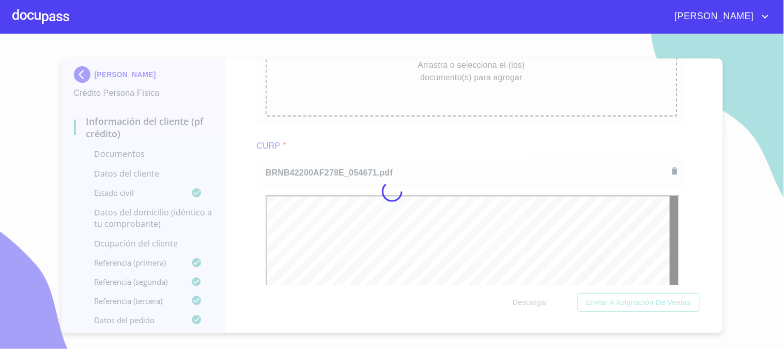
scroll to position [0, 0]
drag, startPoint x: 251, startPoint y: 218, endPoint x: 263, endPoint y: 228, distance: 15.8
click at [251, 218] on div at bounding box center [392, 191] width 784 height 315
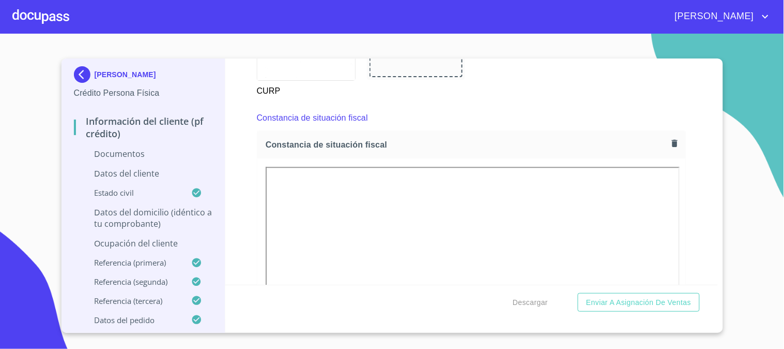
scroll to position [1609, 0]
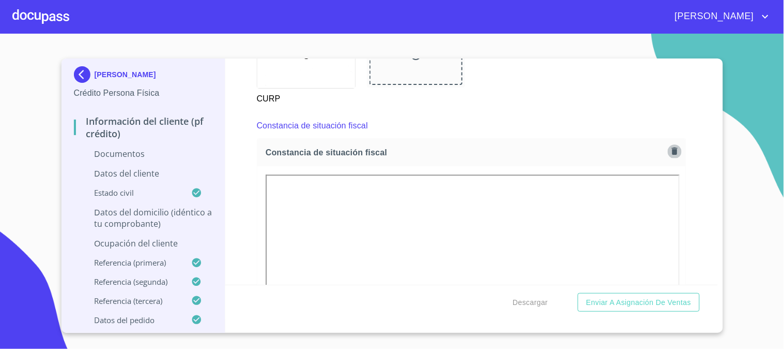
click at [672, 148] on icon "button" at bounding box center [675, 150] width 6 height 7
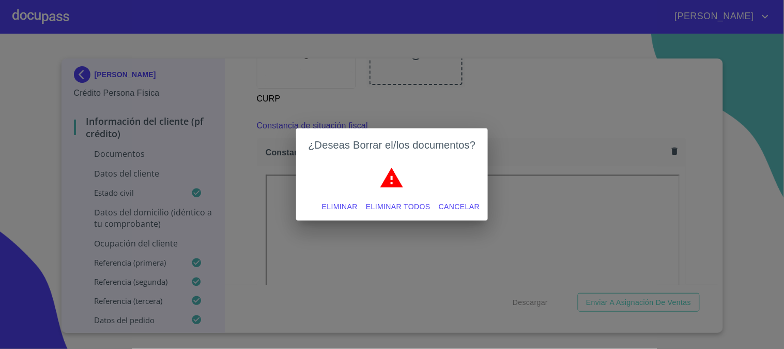
click at [344, 205] on span "Eliminar" at bounding box center [340, 206] width 36 height 13
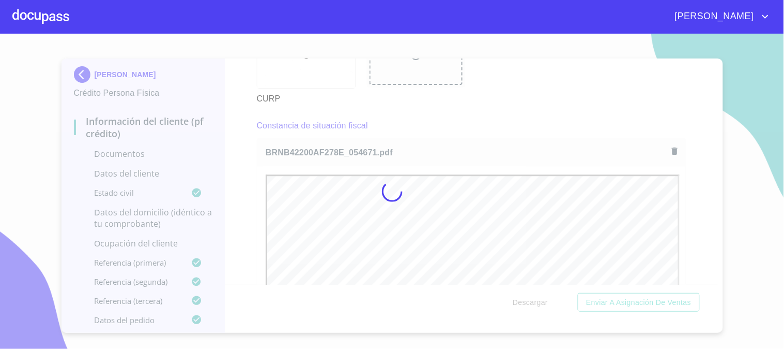
click at [235, 175] on div at bounding box center [392, 191] width 784 height 315
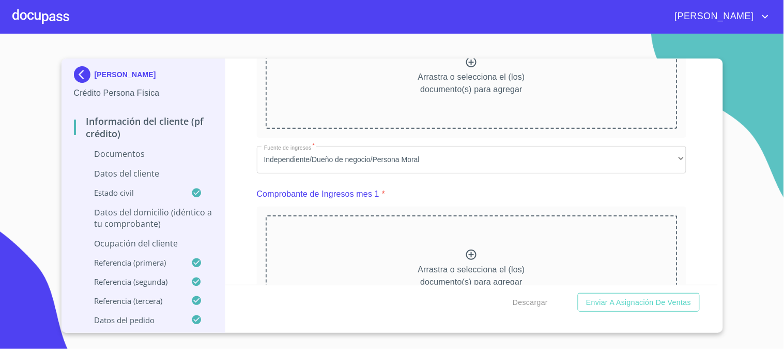
scroll to position [575, 0]
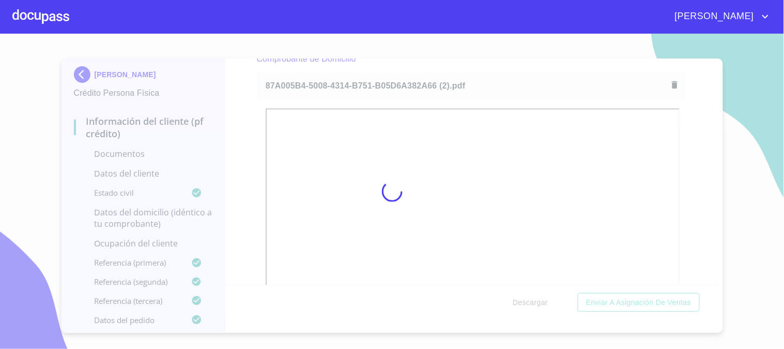
click at [235, 141] on div at bounding box center [392, 191] width 784 height 315
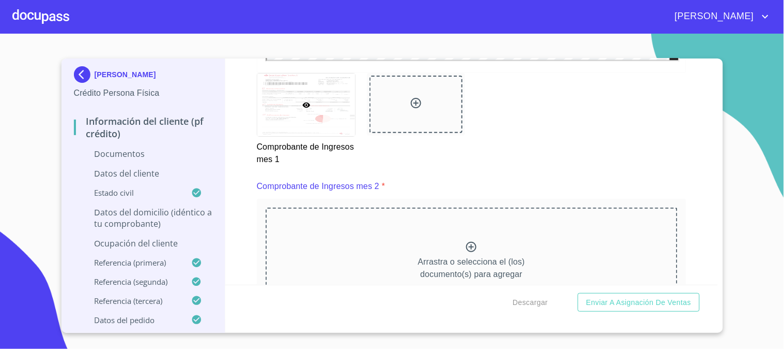
scroll to position [1436, 0]
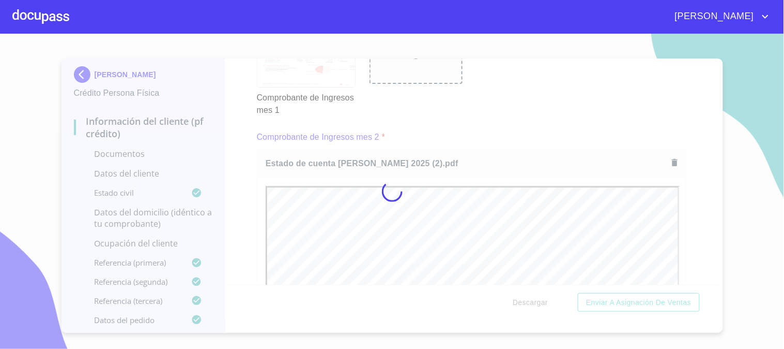
click at [234, 186] on div at bounding box center [392, 191] width 784 height 315
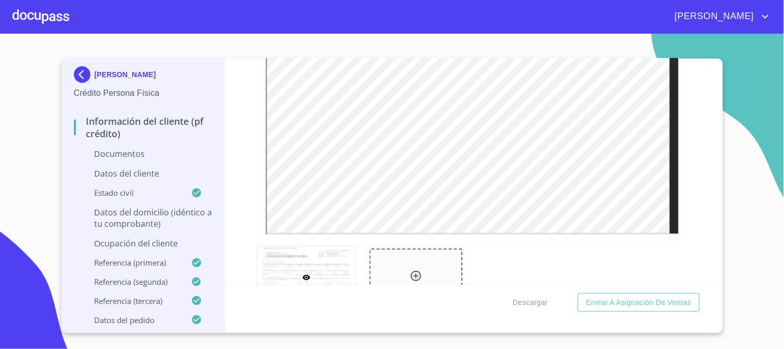
scroll to position [1896, 0]
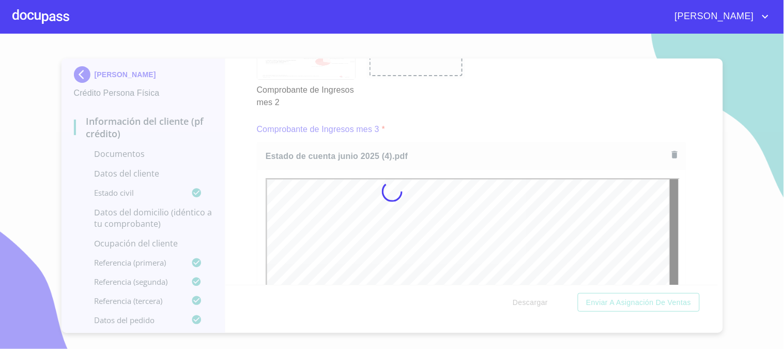
click at [246, 146] on div at bounding box center [392, 191] width 784 height 315
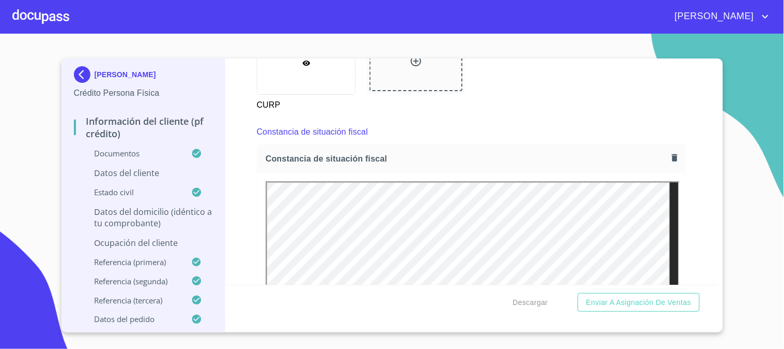
scroll to position [2815, 0]
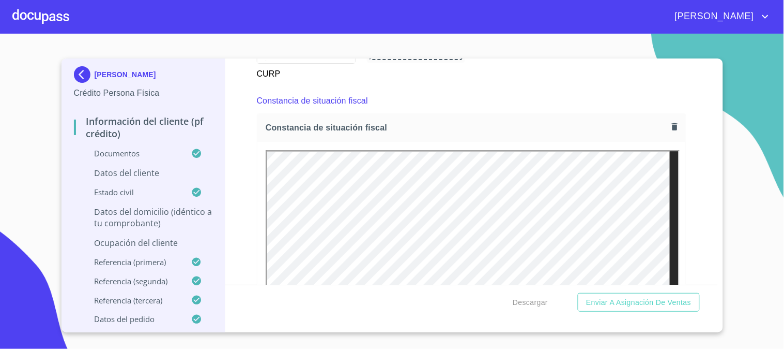
click at [127, 241] on p "Ocupación del Cliente" at bounding box center [143, 242] width 139 height 11
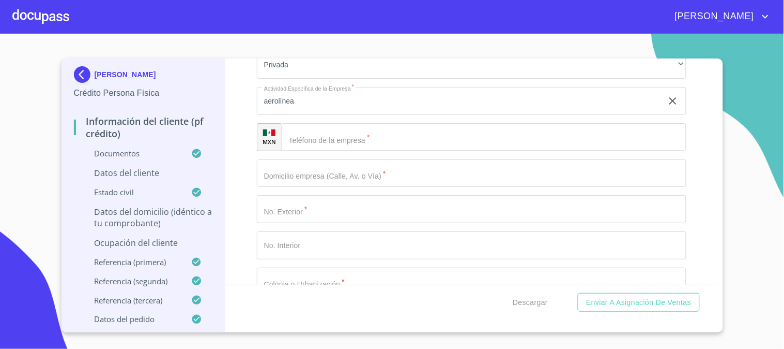
scroll to position [484, 0]
click at [362, 160] on input "Ocupación   *" at bounding box center [472, 169] width 430 height 28
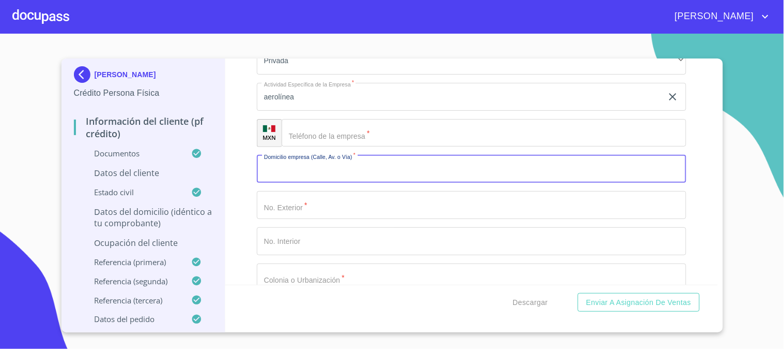
paste input "[GEOGRAPHIC_DATA]"
type input "[GEOGRAPHIC_DATA]"
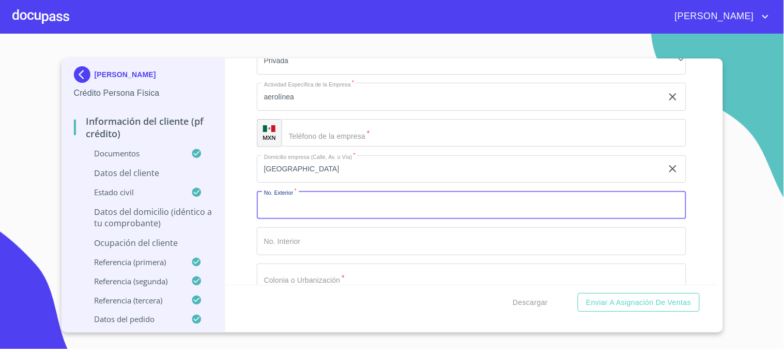
click at [285, 202] on input "Ocupación   *" at bounding box center [472, 205] width 430 height 28
paste input "243"
type input "243"
click at [306, 247] on input "Ocupación   *" at bounding box center [472, 241] width 430 height 28
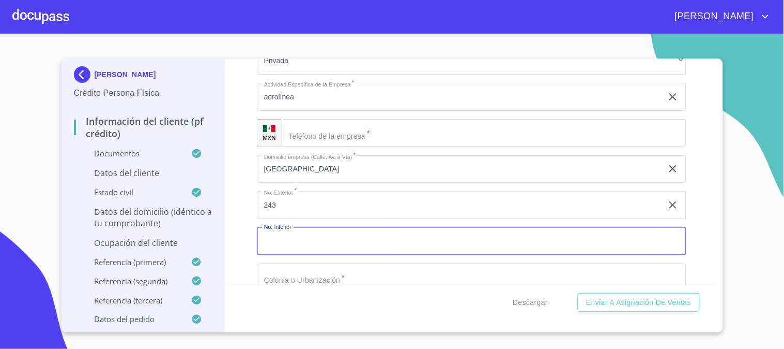
paste input "PISO 25"
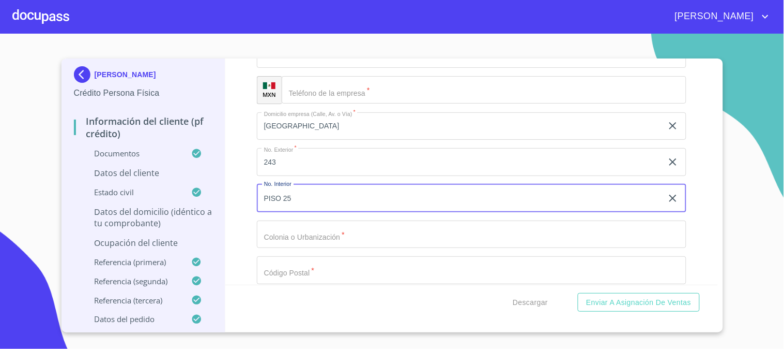
scroll to position [598, 0]
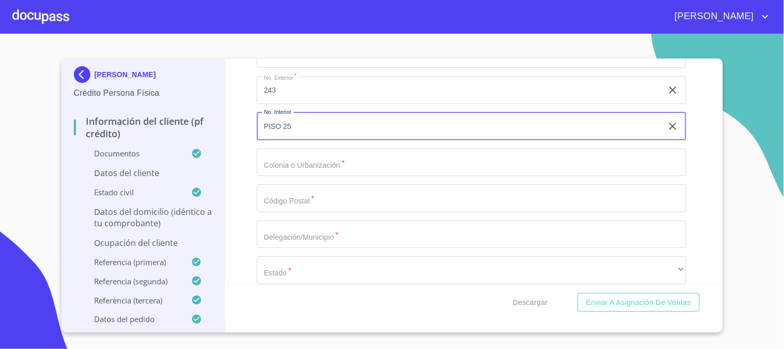
type input "PISO 25"
click at [334, 159] on input "Ocupación   *" at bounding box center [472, 162] width 430 height 28
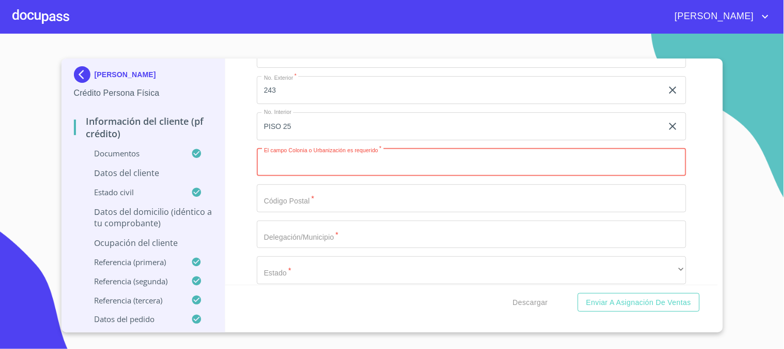
click at [338, 150] on input "Ocupación   *" at bounding box center [472, 162] width 430 height 28
paste input "[PERSON_NAME]"
type input "[PERSON_NAME]"
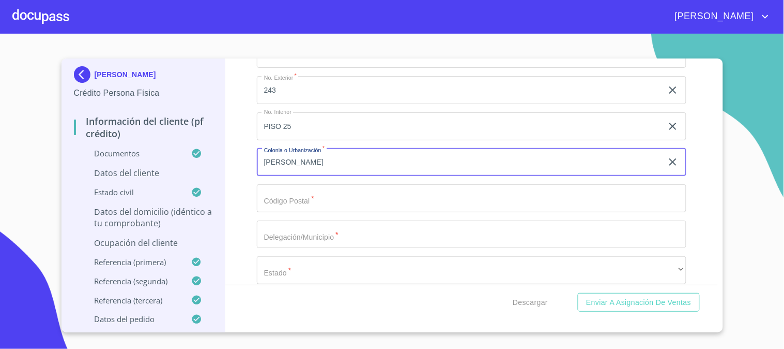
click at [318, 188] on input "Ocupación   *" at bounding box center [472, 198] width 430 height 28
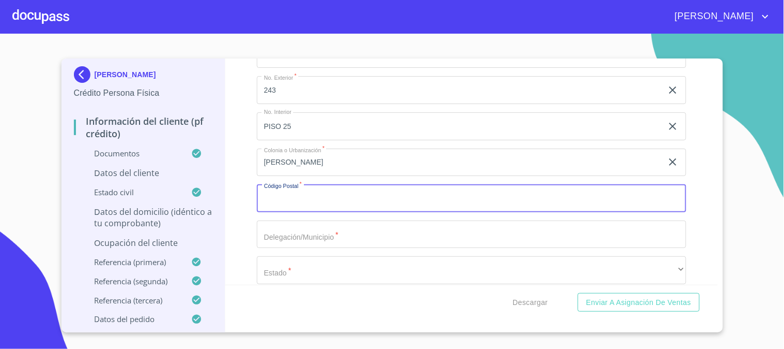
paste input "06500"
type input "06500"
click at [316, 229] on input "Ocupación   *" at bounding box center [472, 234] width 430 height 28
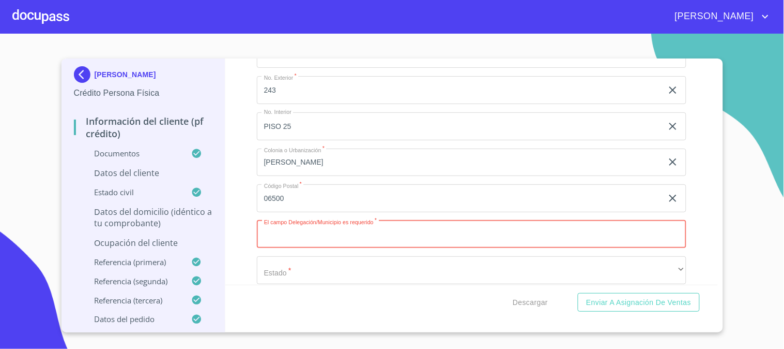
click at [355, 236] on input "Ocupación   *" at bounding box center [472, 234] width 430 height 28
paste input "CUAUTEMOC"
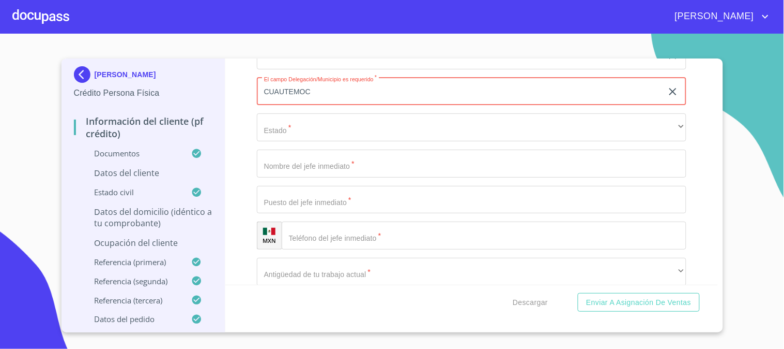
scroll to position [714, 0]
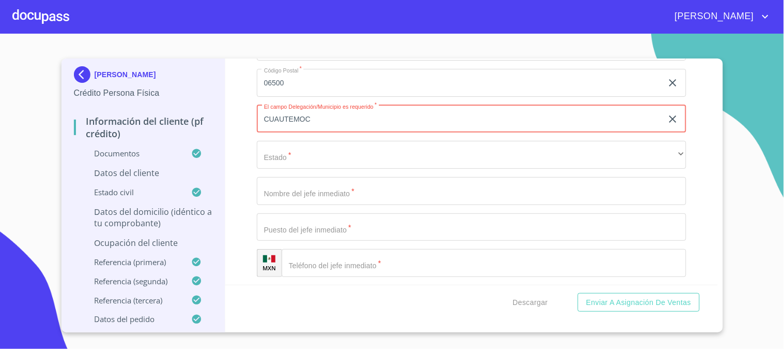
type input "CUAUTEMOC"
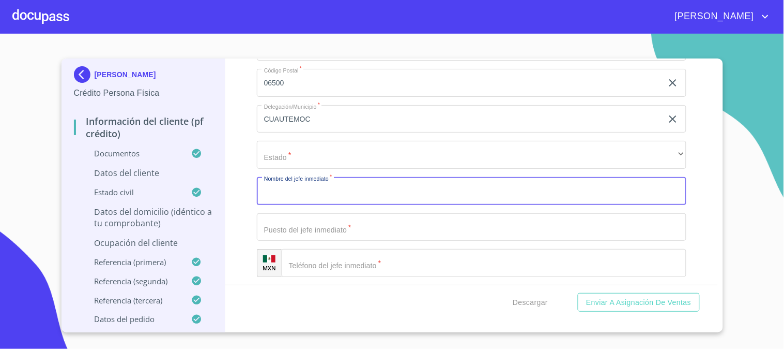
click at [345, 184] on input "Ocupación   *" at bounding box center [472, 191] width 430 height 28
paste input "[PERSON_NAME]"
type input "[PERSON_NAME]"
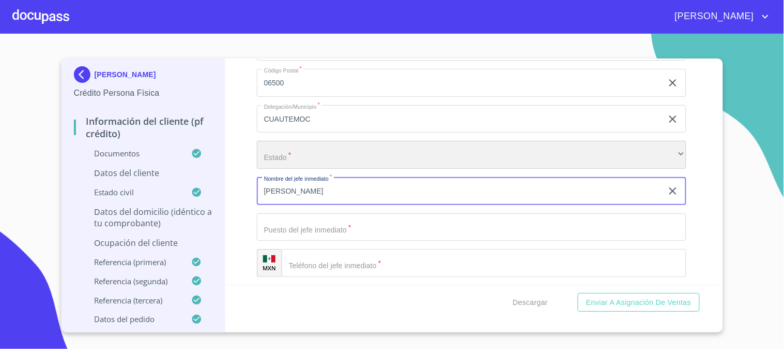
click at [357, 149] on div "​" at bounding box center [472, 155] width 430 height 28
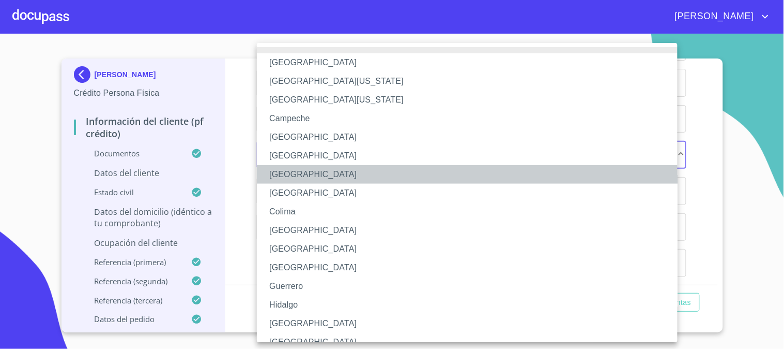
click at [359, 176] on li "[GEOGRAPHIC_DATA]" at bounding box center [472, 174] width 430 height 19
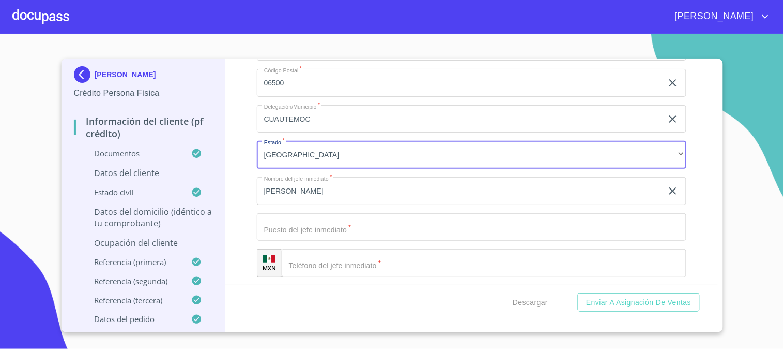
click at [295, 236] on input "Ocupación   *" at bounding box center [472, 227] width 430 height 28
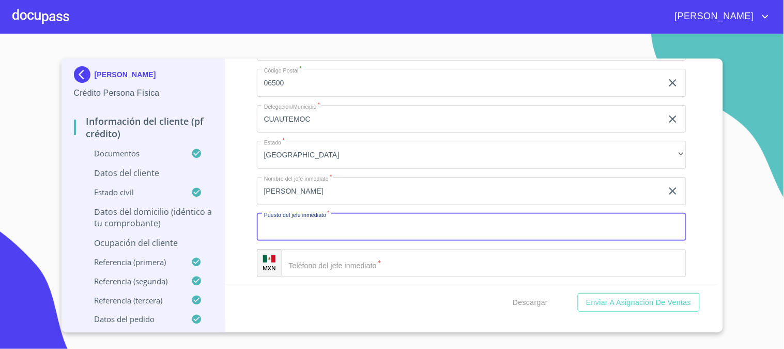
paste input "JEFE DE PILOTOS"
type input "JEFE DE PILOTOS"
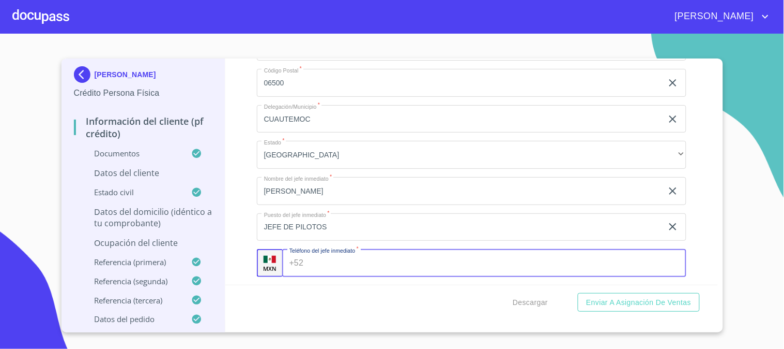
click at [348, 256] on input "Ocupación   *" at bounding box center [497, 263] width 379 height 28
paste input "[PHONE_NUMBER]"
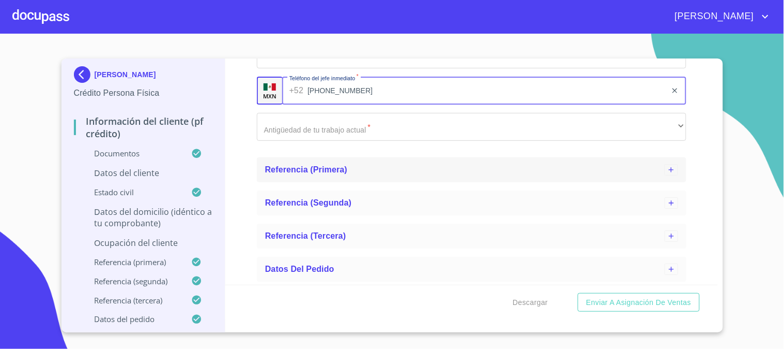
type input "[PHONE_NUMBER]"
click at [344, 171] on span "Referencia (primera)" at bounding box center [306, 169] width 83 height 9
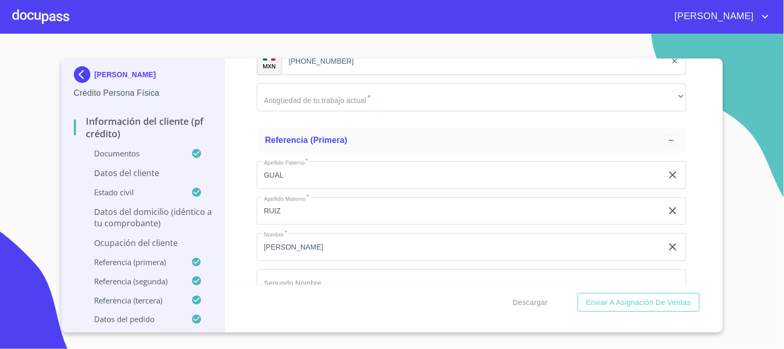
scroll to position [943, 0]
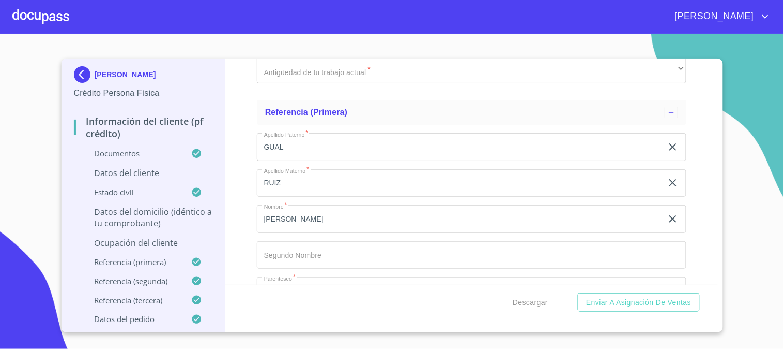
click at [148, 207] on p "Datos del domicilio (idéntico a tu comprobante)" at bounding box center [143, 217] width 139 height 23
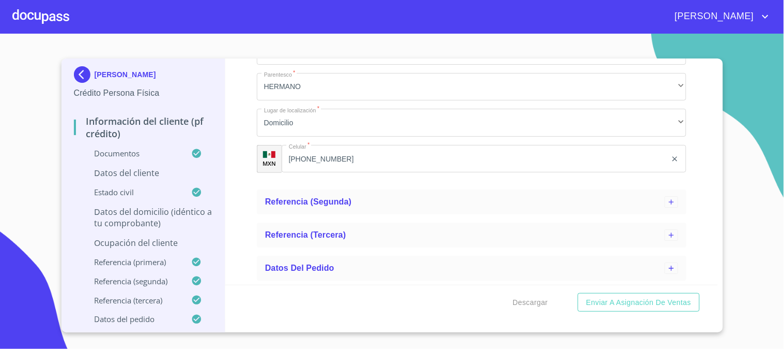
scroll to position [787, 0]
click at [158, 173] on p "Datos del cliente" at bounding box center [143, 172] width 139 height 11
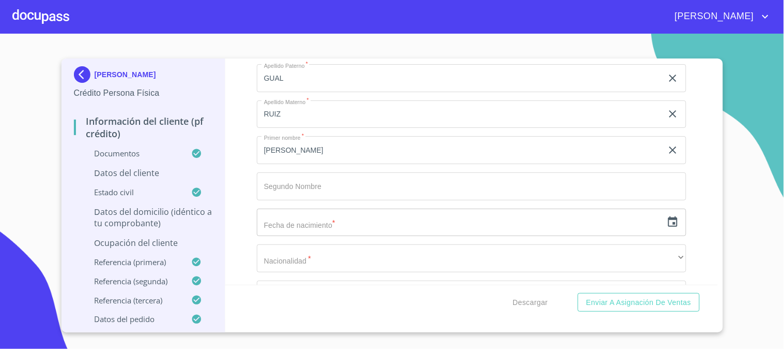
scroll to position [133, 0]
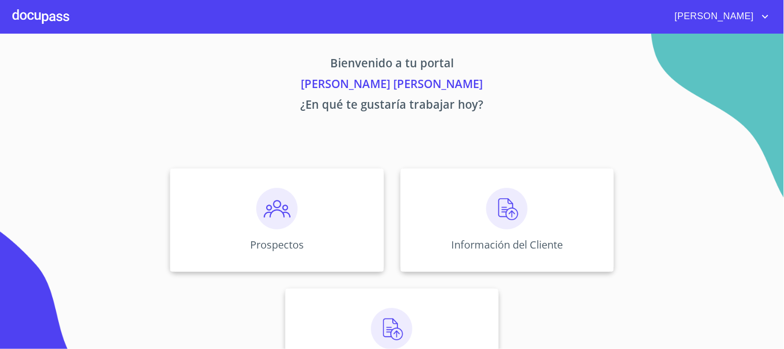
click at [473, 236] on div "Información del Cliente" at bounding box center [508, 219] width 214 height 103
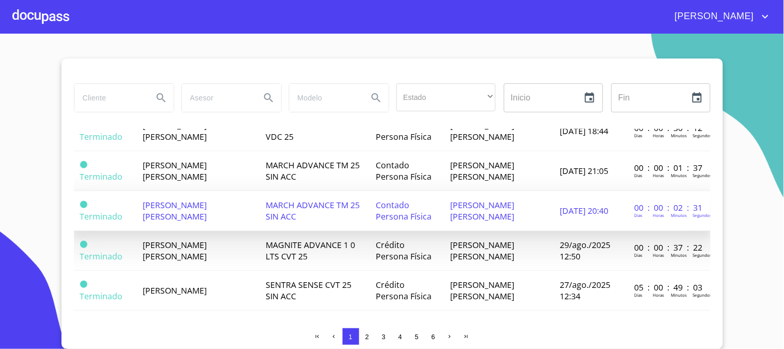
scroll to position [747, 0]
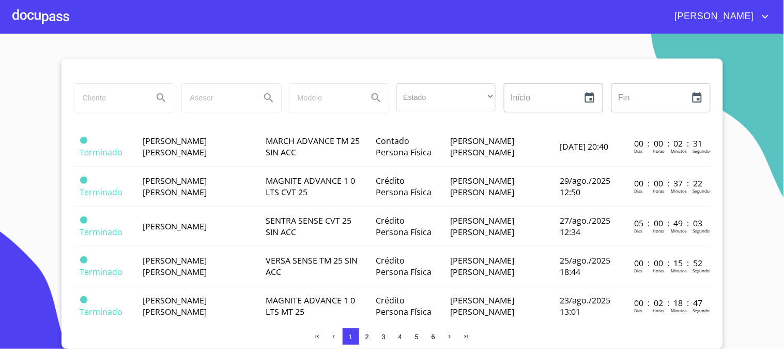
click at [53, 13] on div at bounding box center [40, 16] width 57 height 33
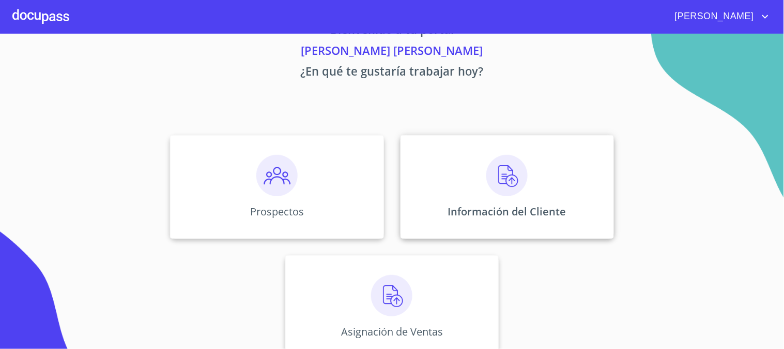
scroll to position [50, 0]
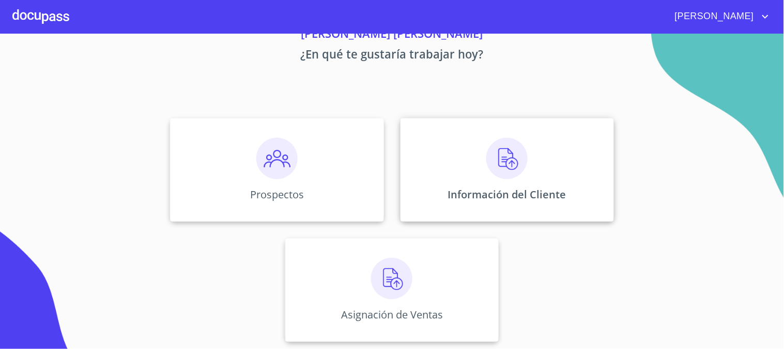
click at [508, 171] on img at bounding box center [507, 158] width 41 height 41
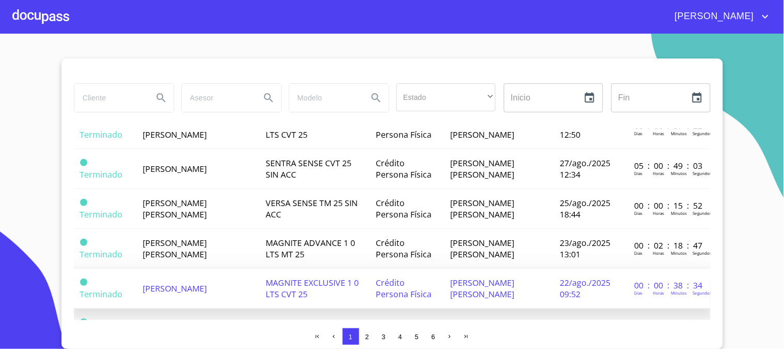
scroll to position [835, 0]
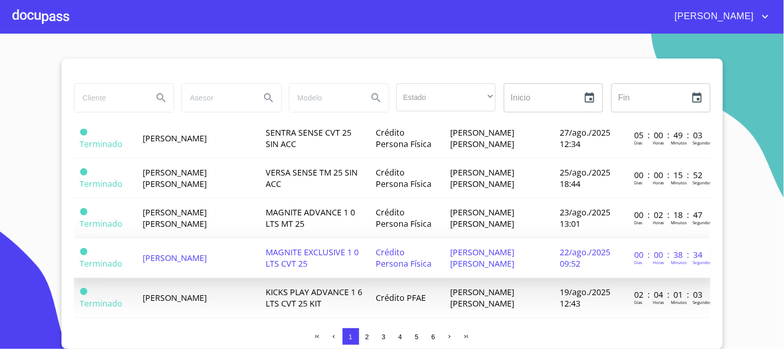
click at [241, 245] on td "[PERSON_NAME]" at bounding box center [198, 258] width 123 height 40
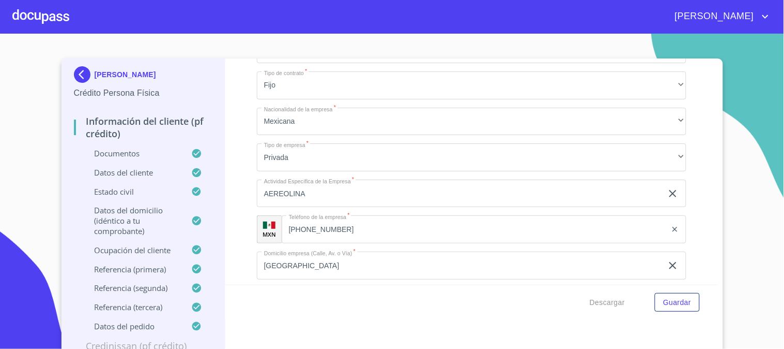
scroll to position [4624, 0]
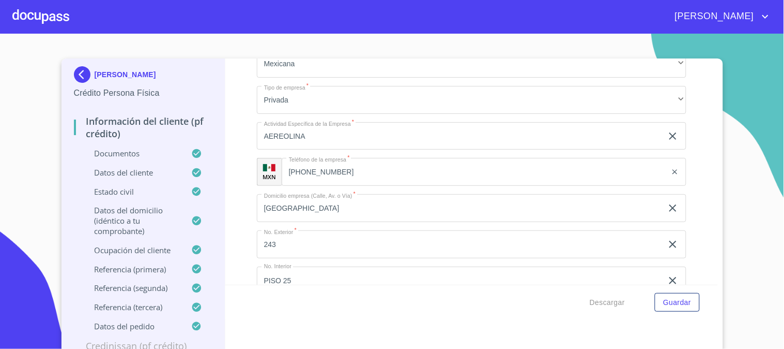
drag, startPoint x: 373, startPoint y: 132, endPoint x: 290, endPoint y: 122, distance: 83.4
click at [194, 135] on div "JOSE HUMBERTO GUAL ANGELES Crédito Persona Física Información del cliente (PF c…" at bounding box center [390, 206] width 657 height 296
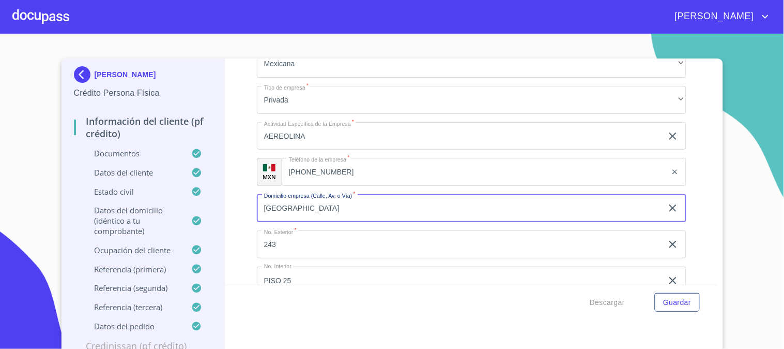
scroll to position [4681, 0]
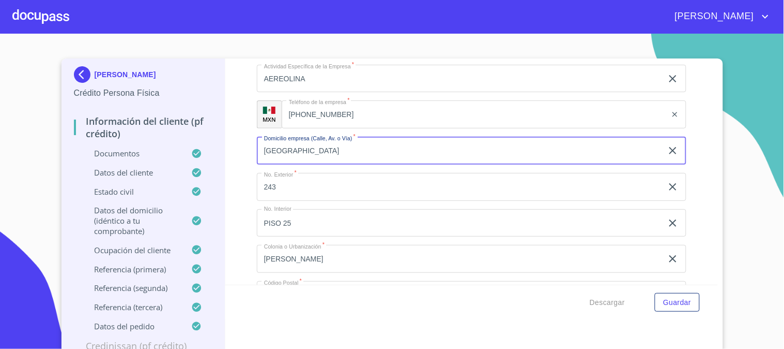
click at [264, 137] on input "[GEOGRAPHIC_DATA]" at bounding box center [460, 151] width 406 height 28
drag, startPoint x: 263, startPoint y: 142, endPoint x: 344, endPoint y: 148, distance: 81.9
click at [344, 148] on input "[GEOGRAPHIC_DATA]" at bounding box center [460, 151] width 406 height 28
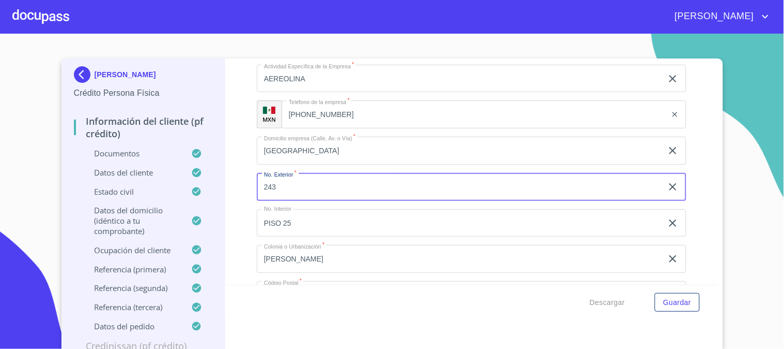
drag, startPoint x: 272, startPoint y: 179, endPoint x: 249, endPoint y: 178, distance: 22.8
click at [249, 178] on div "Información del cliente (PF crédito) Documentos Documento de identificación   *…" at bounding box center [471, 171] width 493 height 226
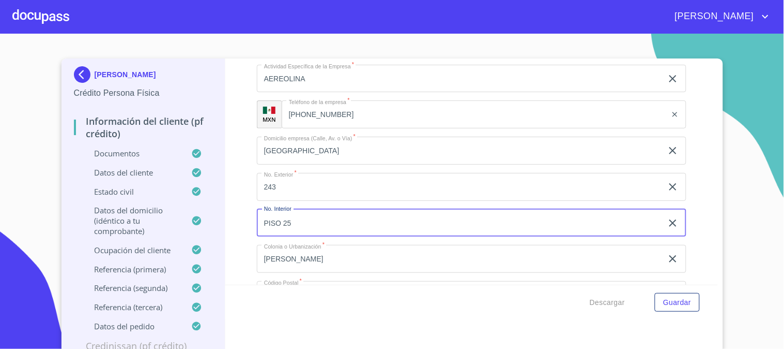
drag, startPoint x: 288, startPoint y: 213, endPoint x: 228, endPoint y: 222, distance: 60.7
click at [228, 222] on div "Información del cliente (PF crédito) Documentos Documento de identificación   *…" at bounding box center [471, 171] width 493 height 226
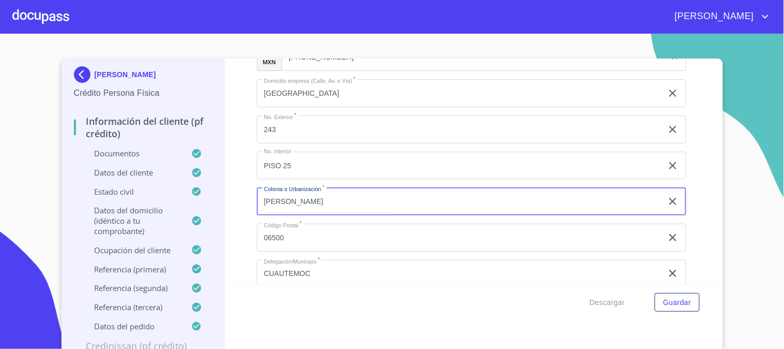
drag, startPoint x: 259, startPoint y: 197, endPoint x: 240, endPoint y: 194, distance: 18.8
click at [240, 194] on div "Información del cliente (PF crédito) Documentos Documento de identificación   *…" at bounding box center [471, 171] width 493 height 226
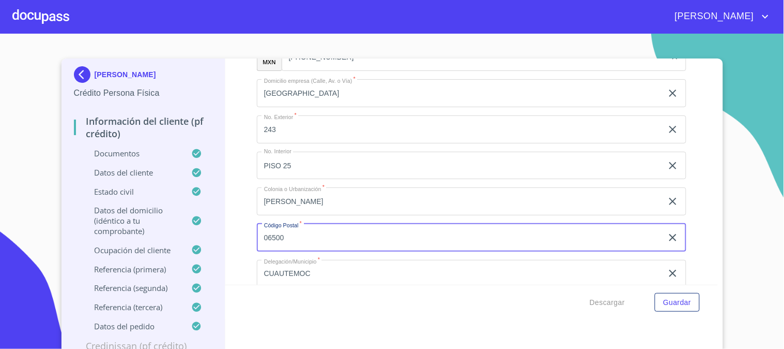
click at [220, 223] on div "JOSE HUMBERTO GUAL ANGELES Crédito Persona Física Información del cliente (PF c…" at bounding box center [390, 206] width 657 height 296
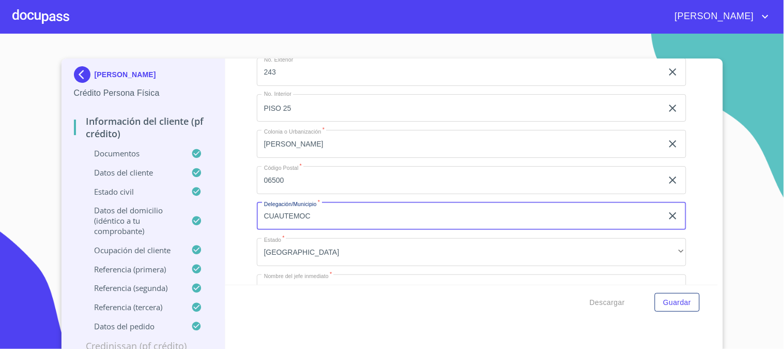
drag, startPoint x: 270, startPoint y: 211, endPoint x: 236, endPoint y: 201, distance: 36.2
click at [236, 201] on div "Información del cliente (PF crédito) Documentos Documento de identificación   *…" at bounding box center [471, 171] width 493 height 226
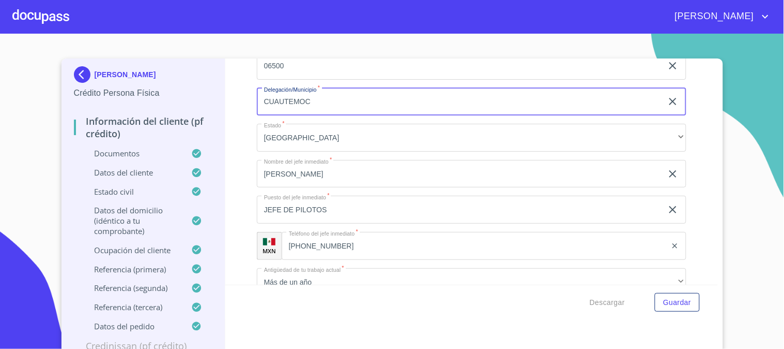
scroll to position [4911, 0]
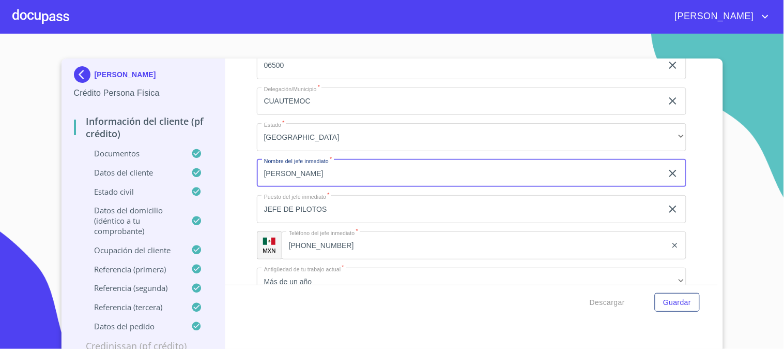
drag, startPoint x: 354, startPoint y: 163, endPoint x: 240, endPoint y: 162, distance: 113.8
click at [240, 162] on div "Información del cliente (PF crédito) Documentos Documento de identificación   *…" at bounding box center [471, 171] width 493 height 226
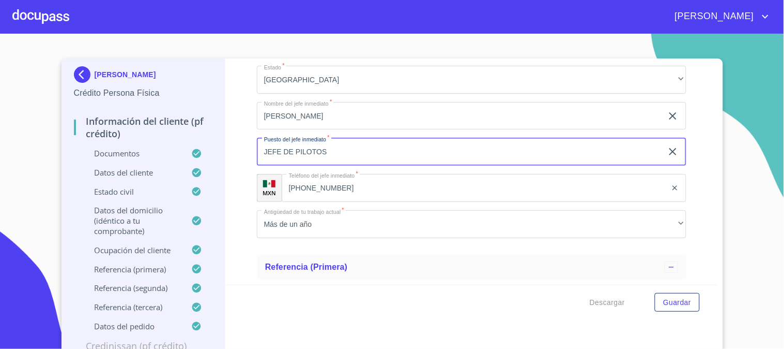
drag, startPoint x: 349, startPoint y: 138, endPoint x: 139, endPoint y: 122, distance: 210.5
click at [139, 122] on div "JOSE HUMBERTO GUAL ANGELES Crédito Persona Física Información del cliente (PF c…" at bounding box center [390, 206] width 657 height 296
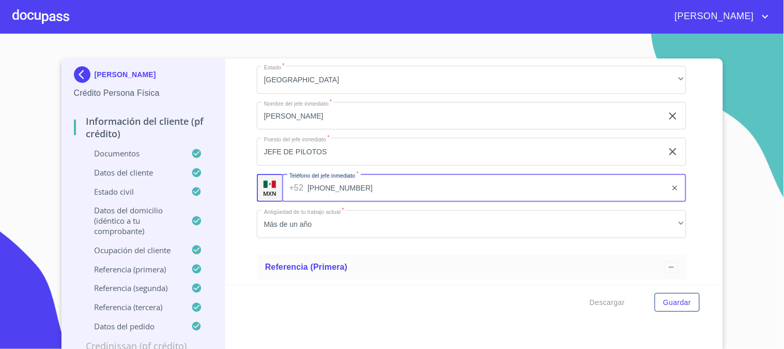
drag, startPoint x: 342, startPoint y: 179, endPoint x: 283, endPoint y: 175, distance: 58.6
click at [283, 175] on div "+52 (55)91326122 ​" at bounding box center [484, 188] width 404 height 28
drag, startPoint x: 348, startPoint y: 182, endPoint x: 283, endPoint y: 172, distance: 65.4
click at [283, 174] on div "+52 (55)91326122 ​" at bounding box center [484, 188] width 404 height 28
